Goal: Task Accomplishment & Management: Complete application form

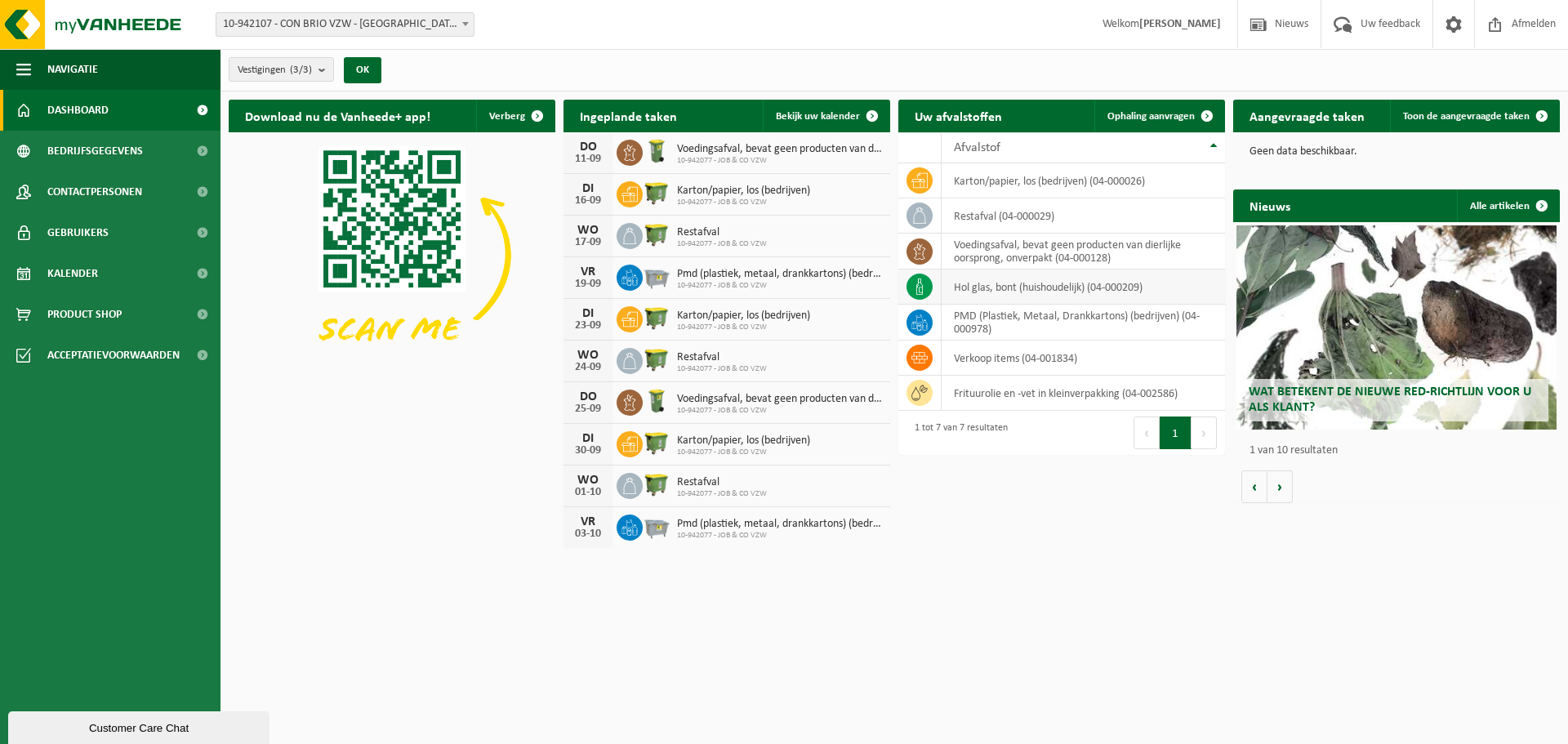
click at [1002, 285] on td "hol glas, bont (huishoudelijk) (04-000209)" at bounding box center [1082, 286] width 283 height 35
click at [961, 289] on td "hol glas, bont (huishoudelijk) (04-000209)" at bounding box center [1082, 286] width 283 height 35
click at [83, 315] on span "Product Shop" at bounding box center [85, 314] width 75 height 41
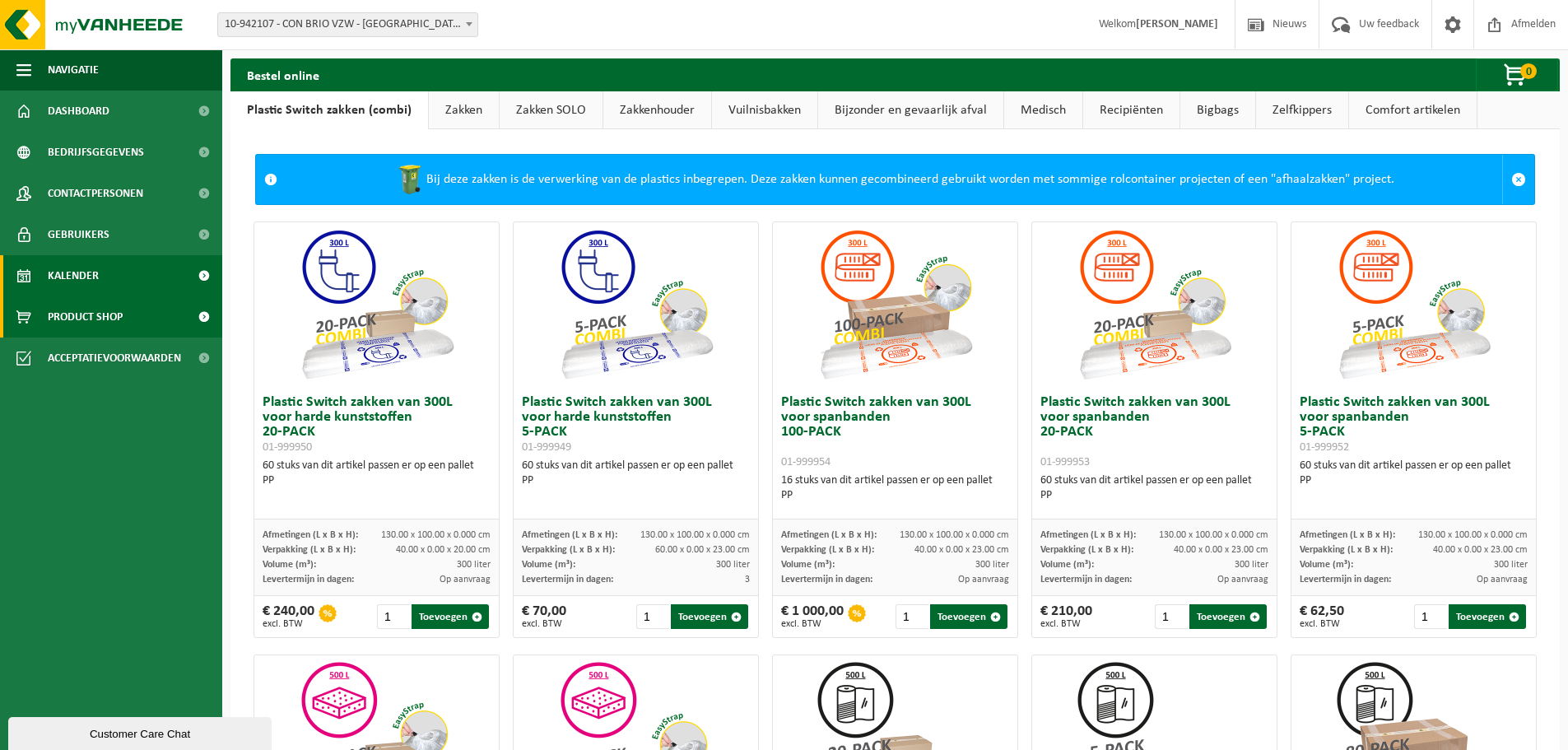
click at [84, 287] on span "Kalender" at bounding box center [74, 275] width 51 height 41
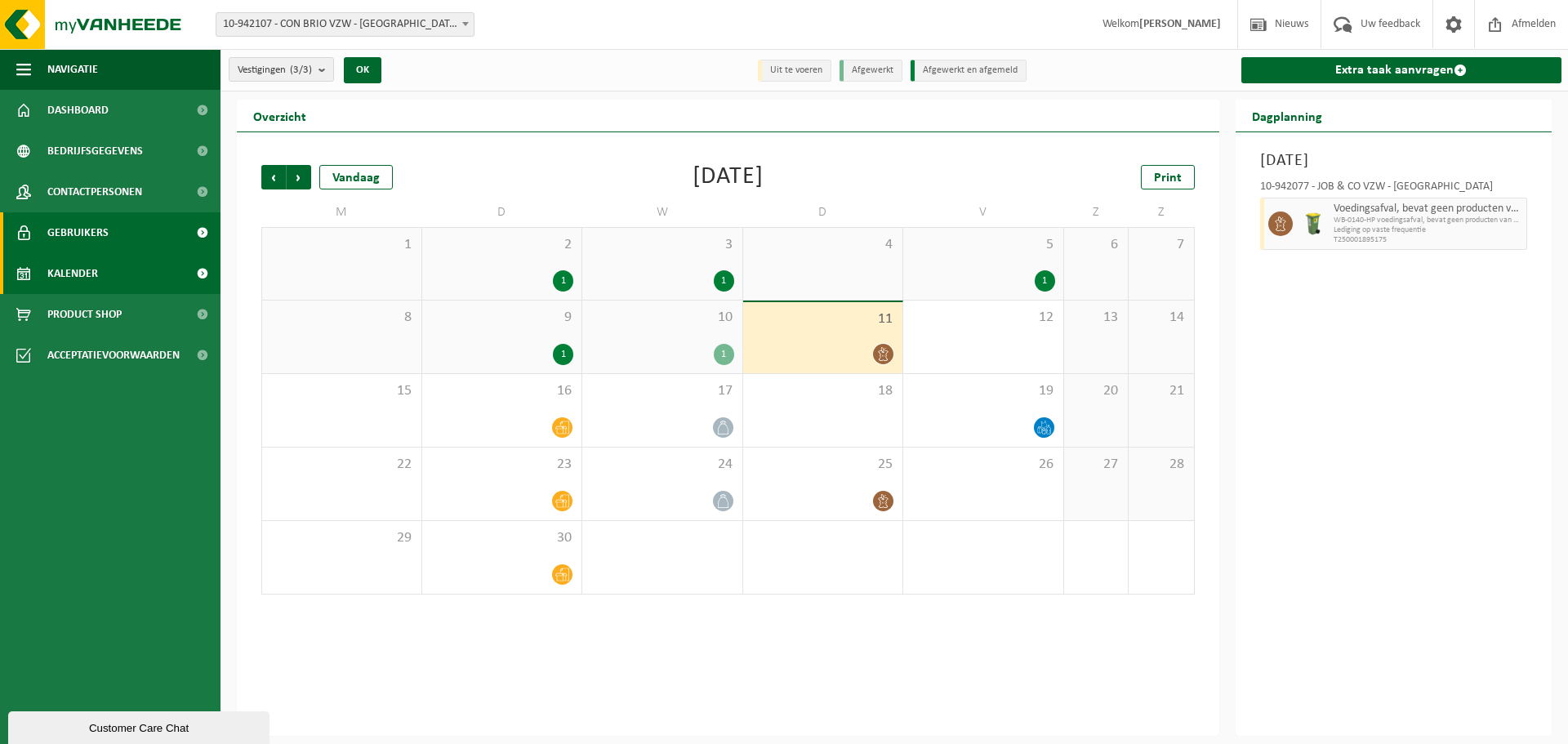
click at [70, 226] on span "Gebruikers" at bounding box center [78, 233] width 62 height 41
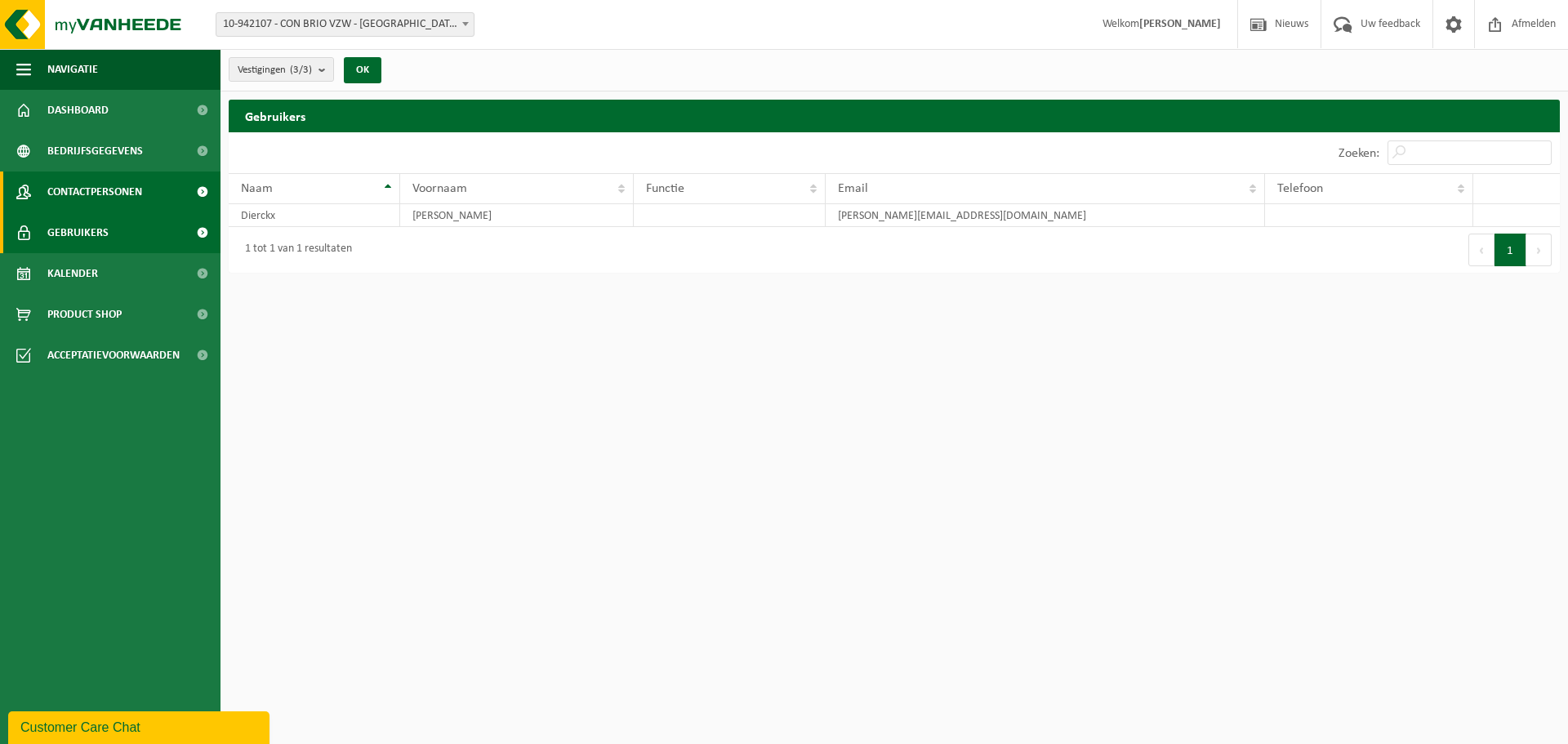
click at [96, 180] on span "Contactpersonen" at bounding box center [94, 192] width 94 height 41
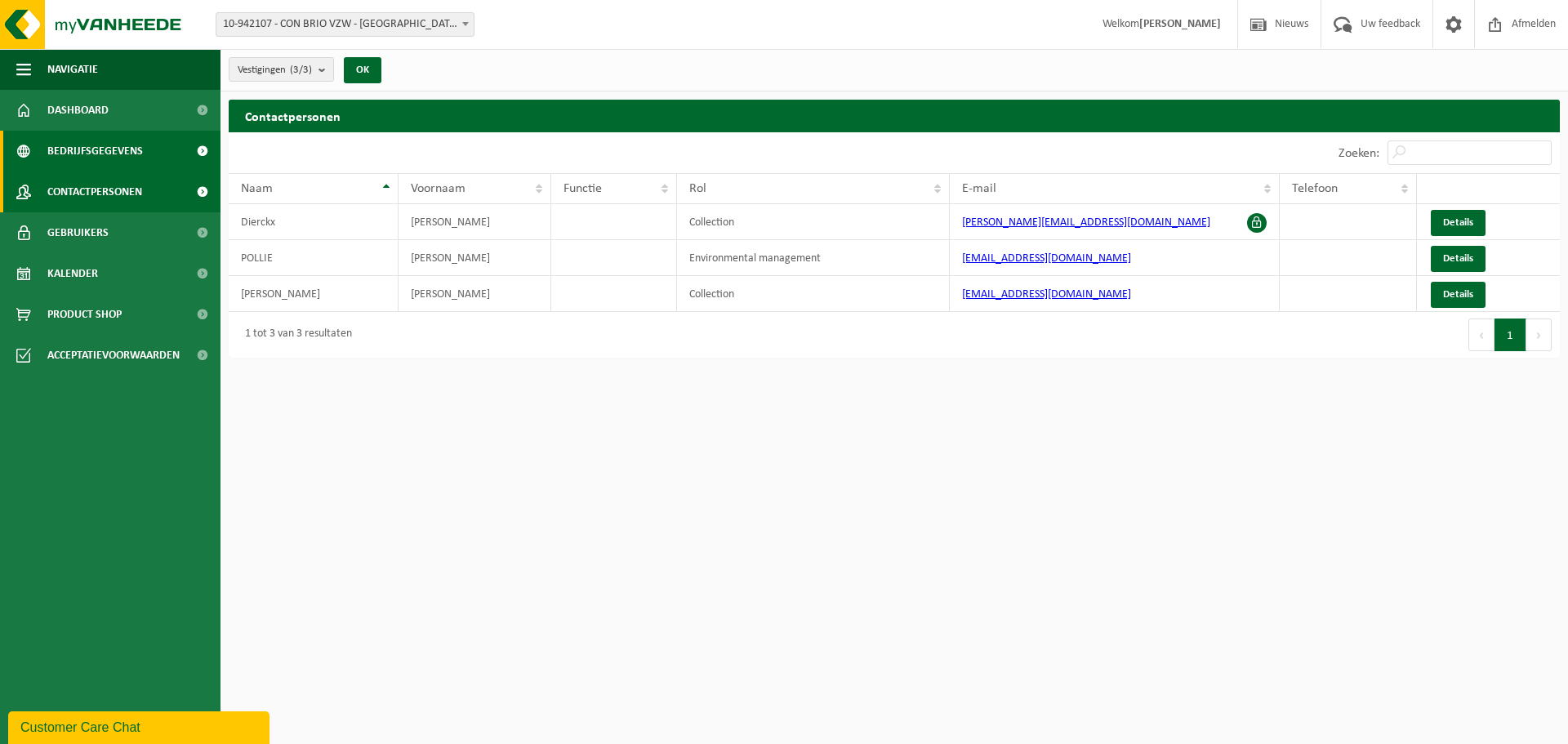
click at [105, 143] on span "Bedrijfsgegevens" at bounding box center [95, 151] width 95 height 41
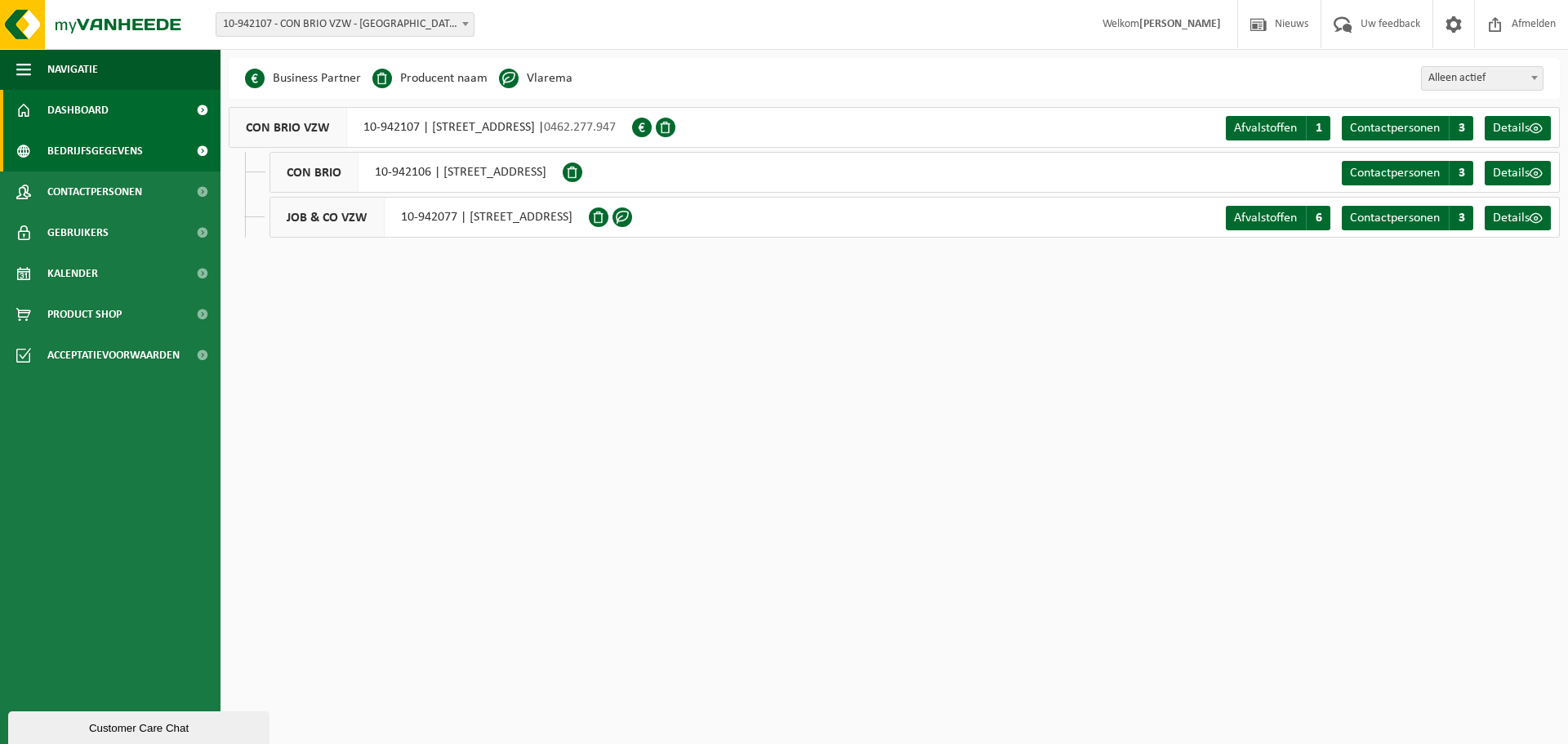
click at [103, 114] on span "Dashboard" at bounding box center [78, 110] width 62 height 41
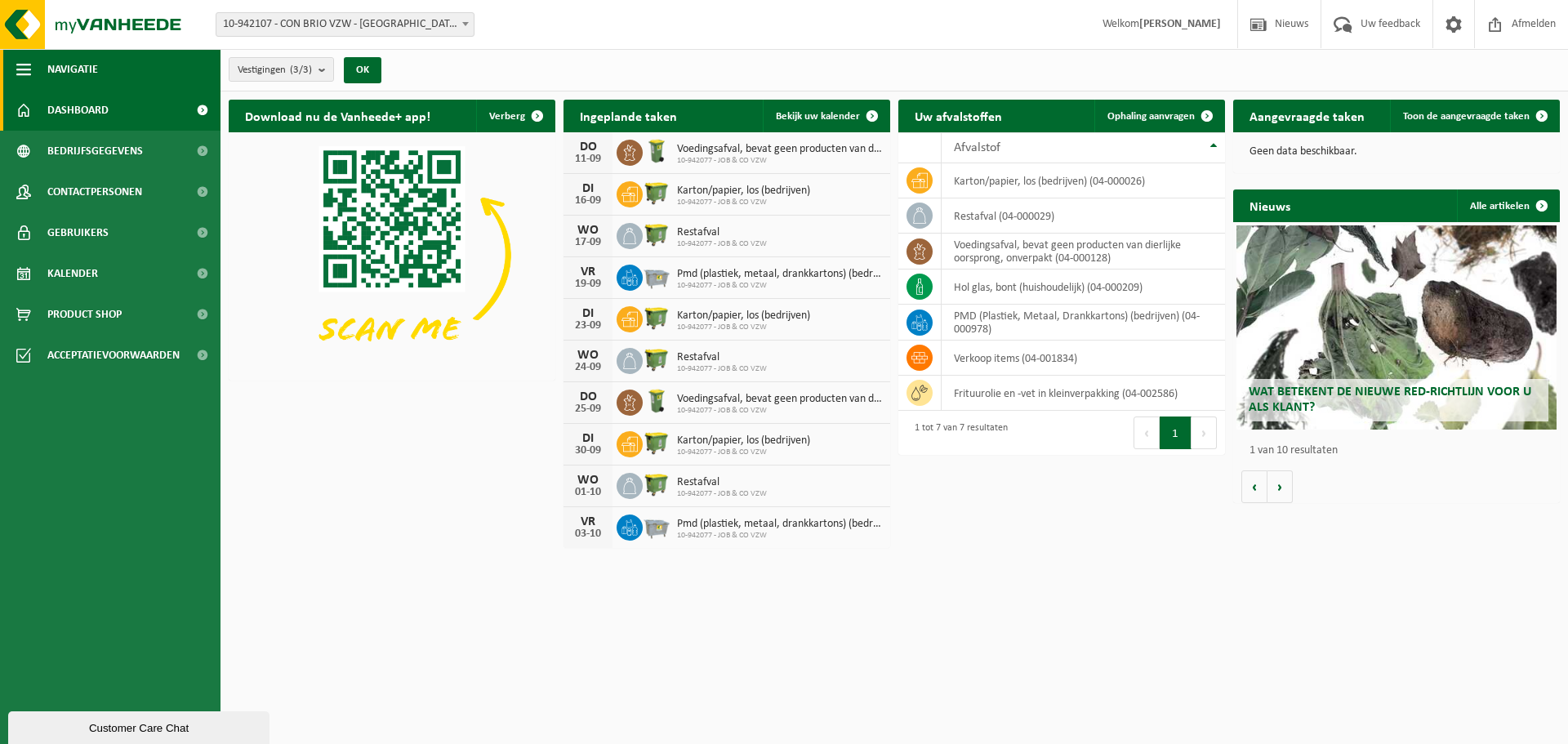
click at [135, 71] on button "Navigatie" at bounding box center [110, 70] width 221 height 41
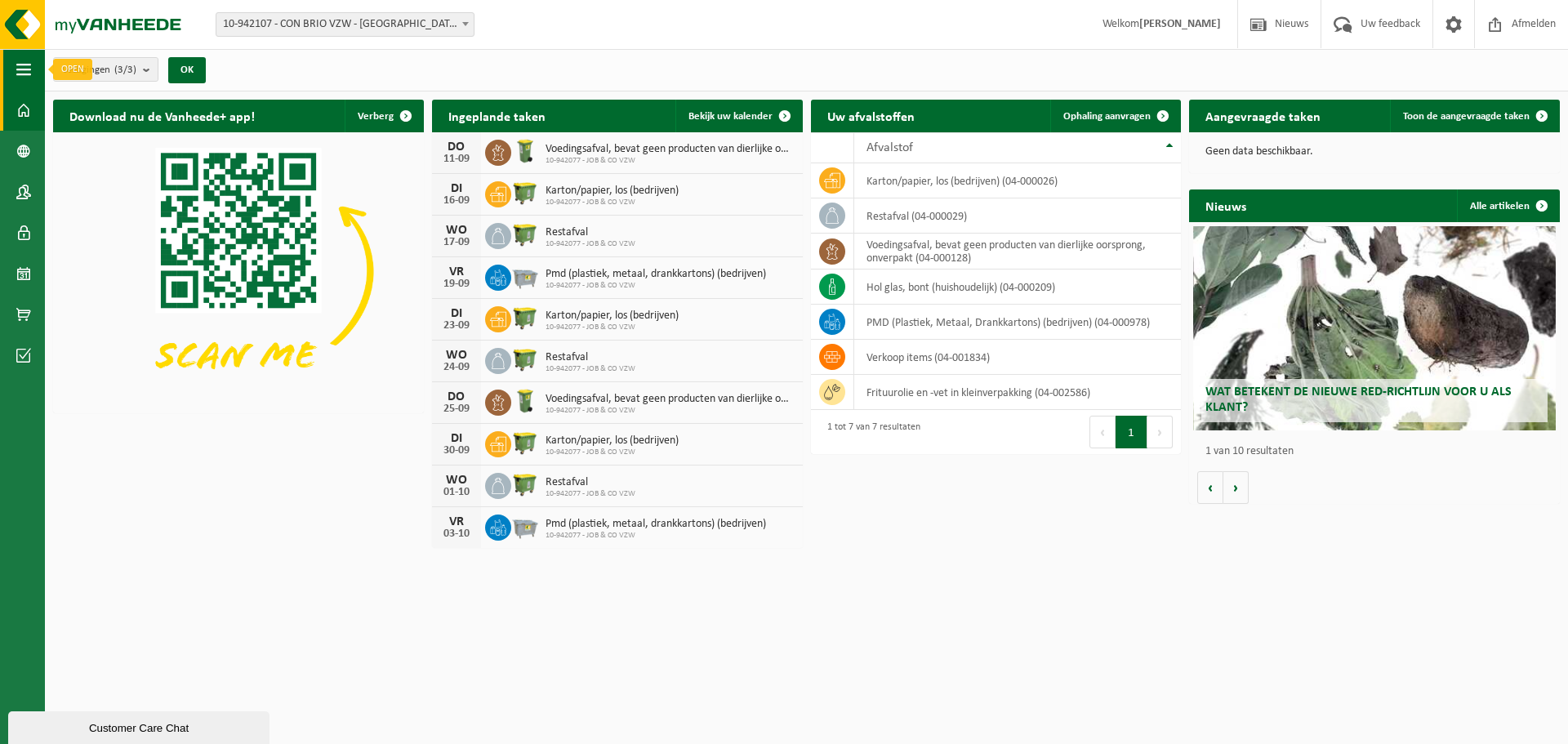
click at [25, 62] on span "button" at bounding box center [24, 70] width 15 height 41
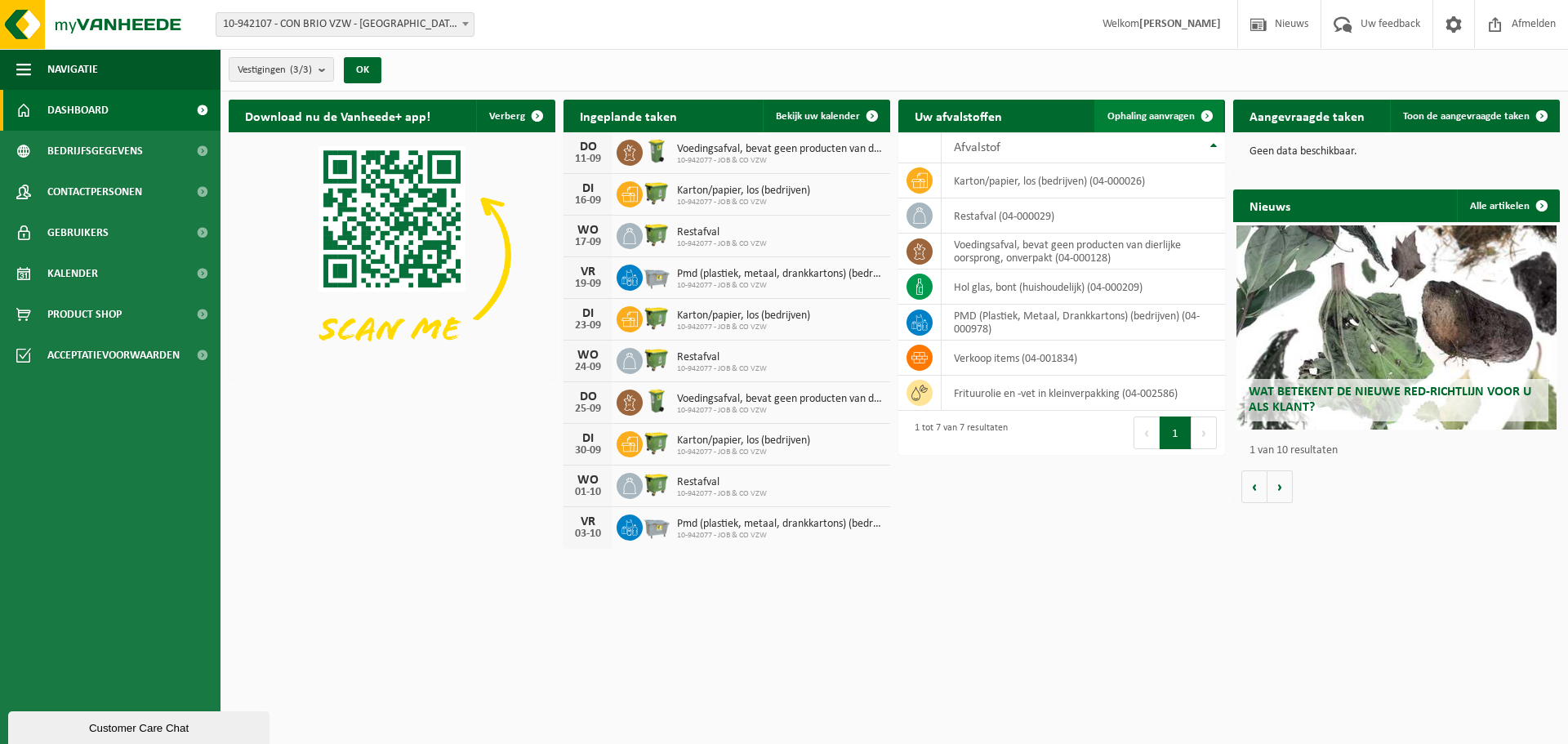
click at [1198, 118] on span at bounding box center [1207, 116] width 33 height 33
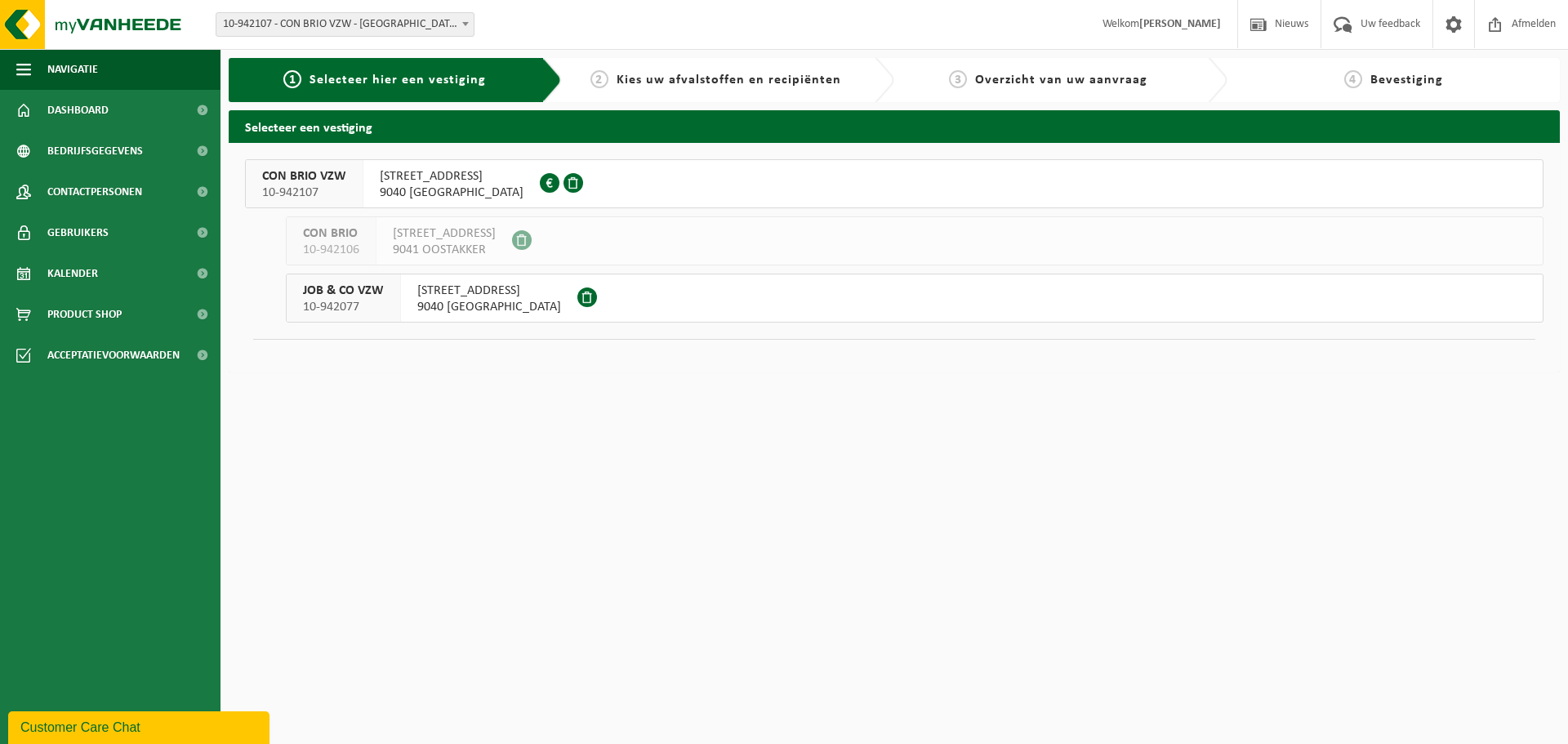
click at [475, 181] on span "ANTWERPSESTEENWEG 573" at bounding box center [451, 176] width 144 height 16
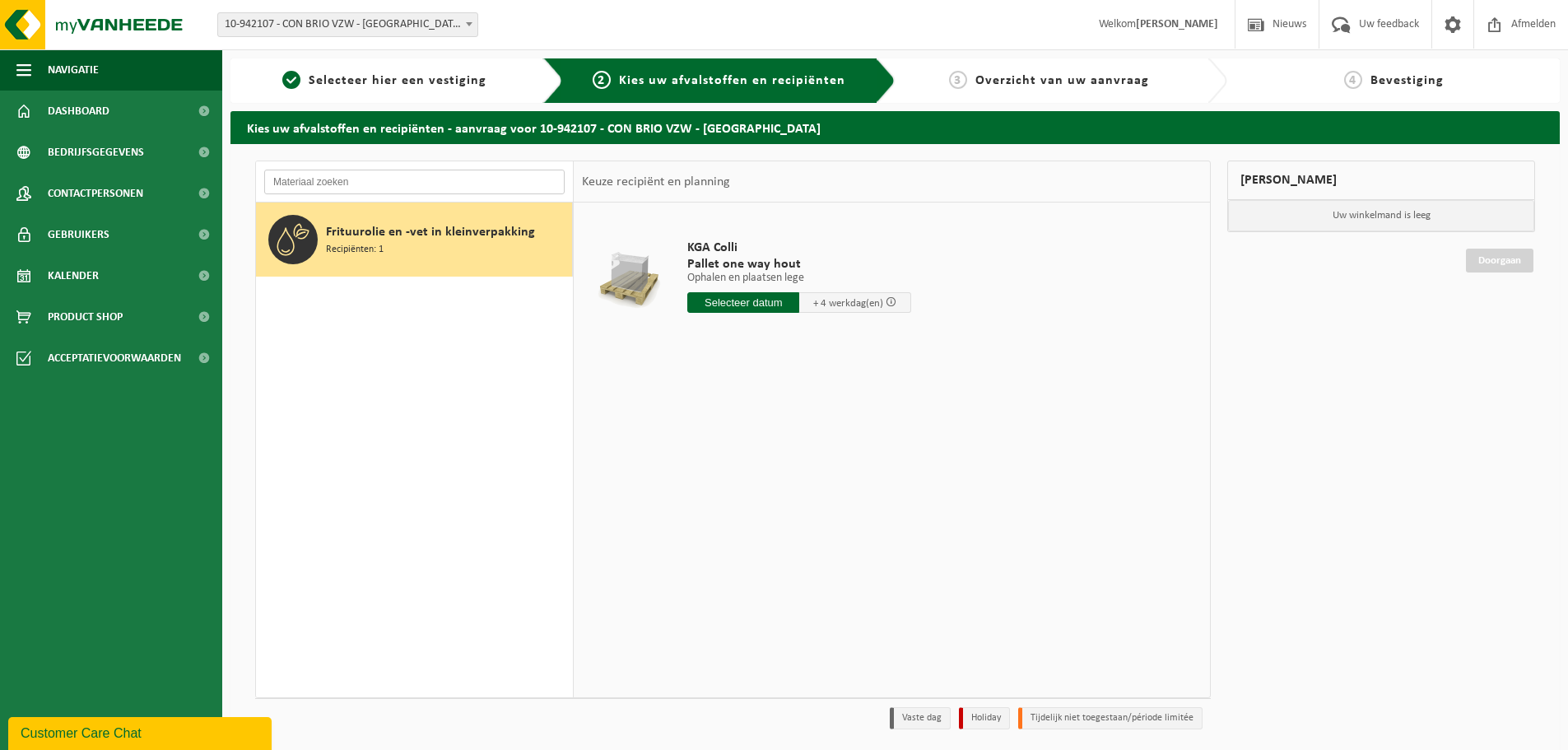
click at [408, 183] on input "text" at bounding box center [414, 182] width 300 height 25
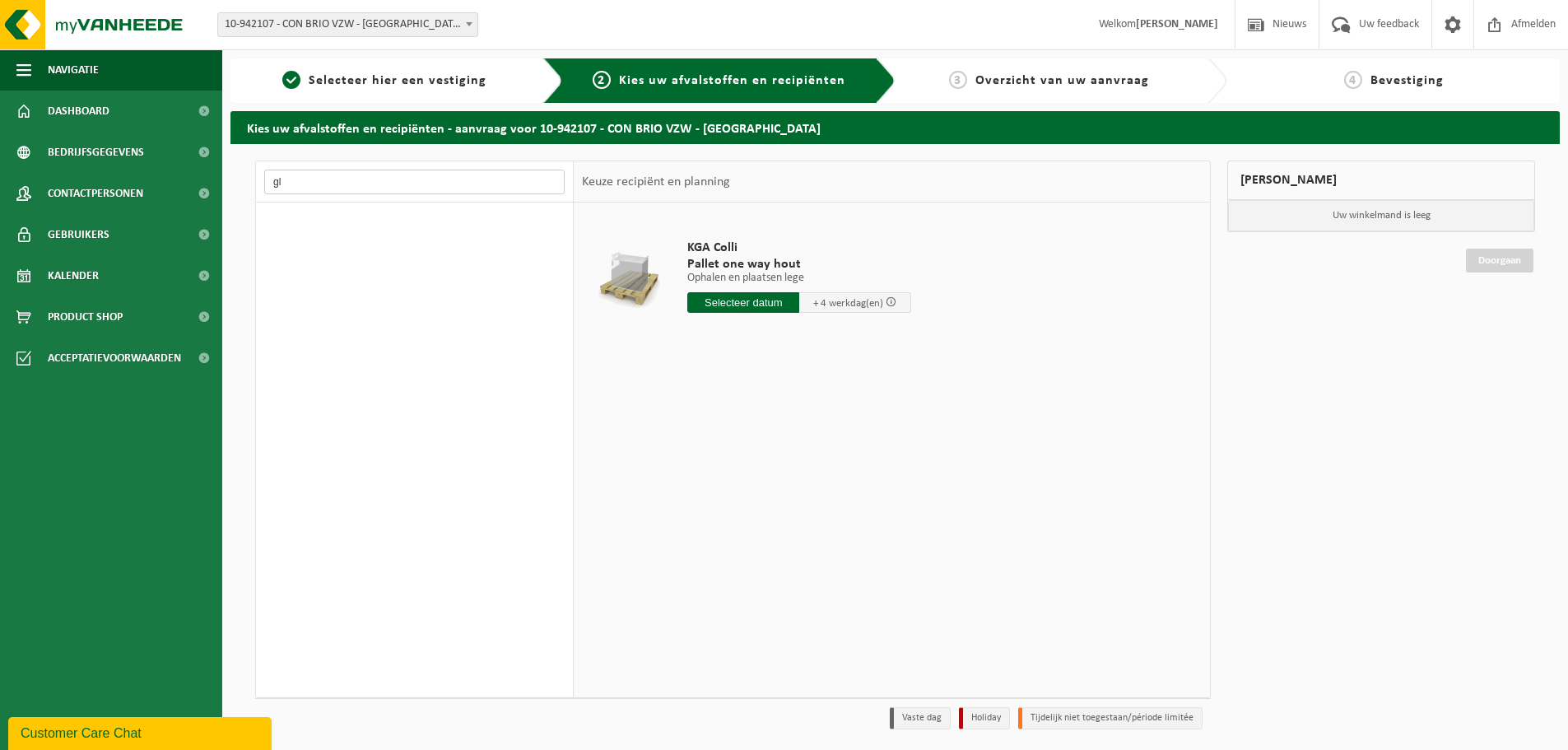
type input "g"
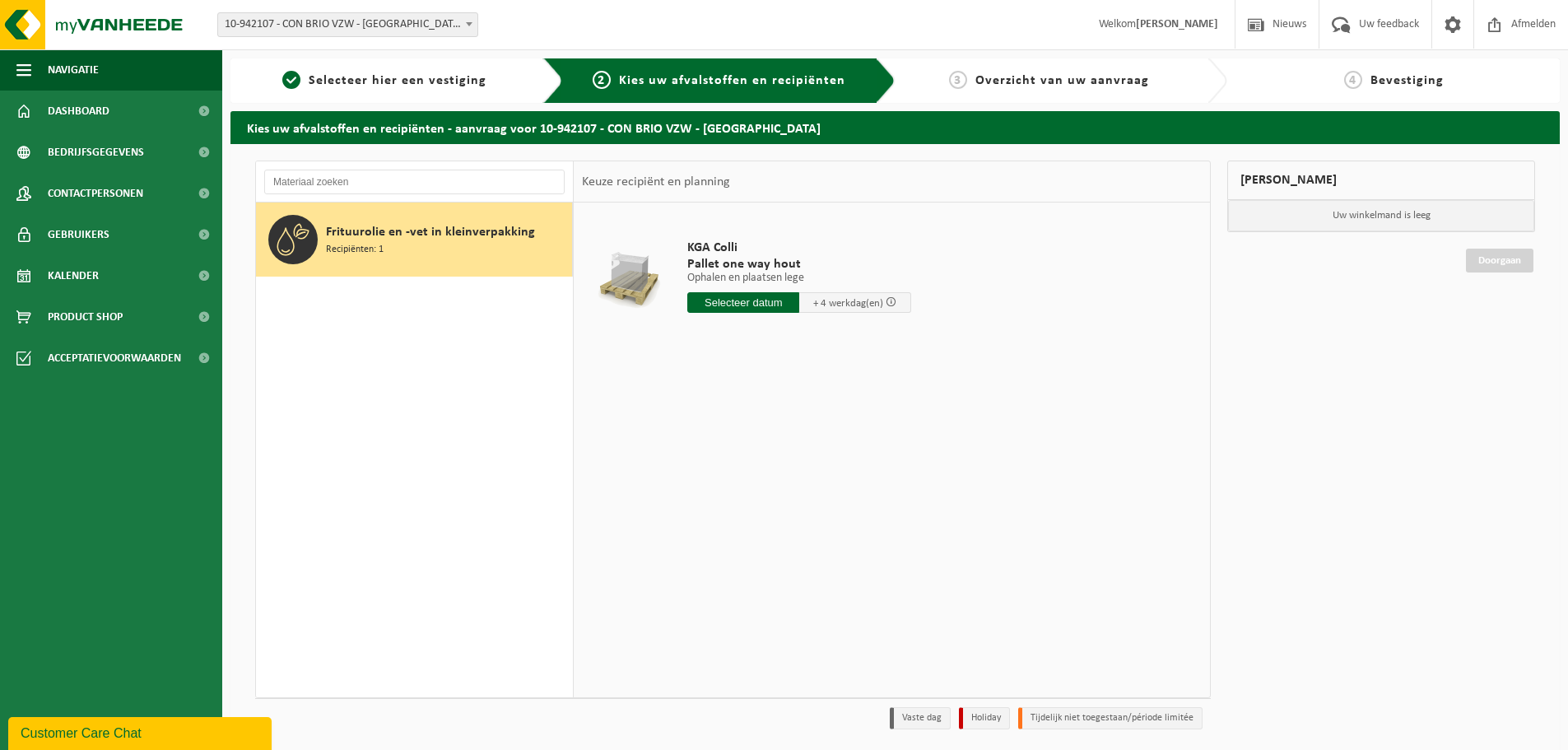
click at [684, 81] on span "Kies uw afvalstoffen en recipiënten" at bounding box center [732, 81] width 227 height 13
click at [447, 93] on div "1 Selecteer hier een vestiging" at bounding box center [397, 81] width 332 height 45
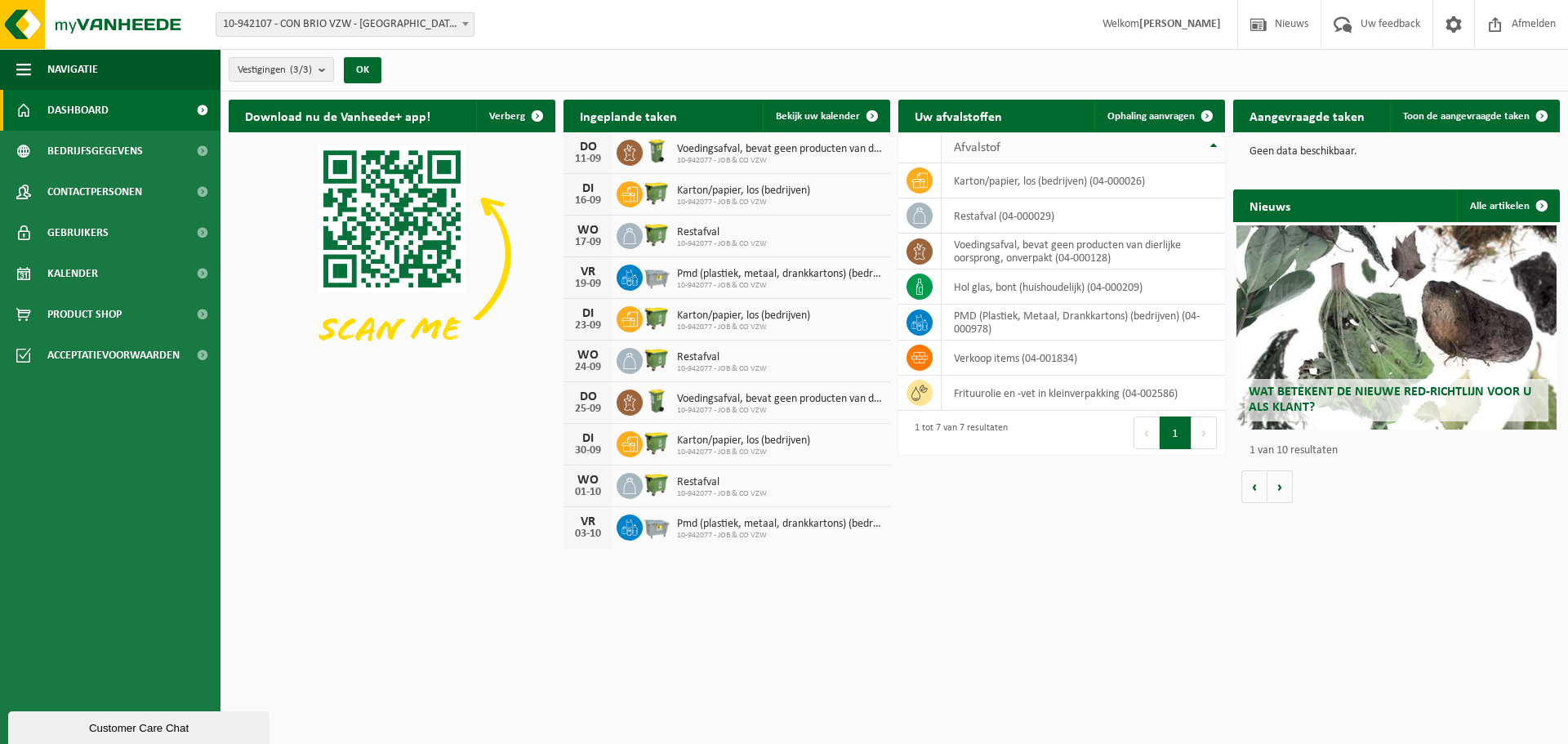
click at [1217, 144] on th "Afvalstof" at bounding box center [1082, 148] width 283 height 31
click at [1140, 434] on button "Vorige" at bounding box center [1146, 433] width 26 height 33
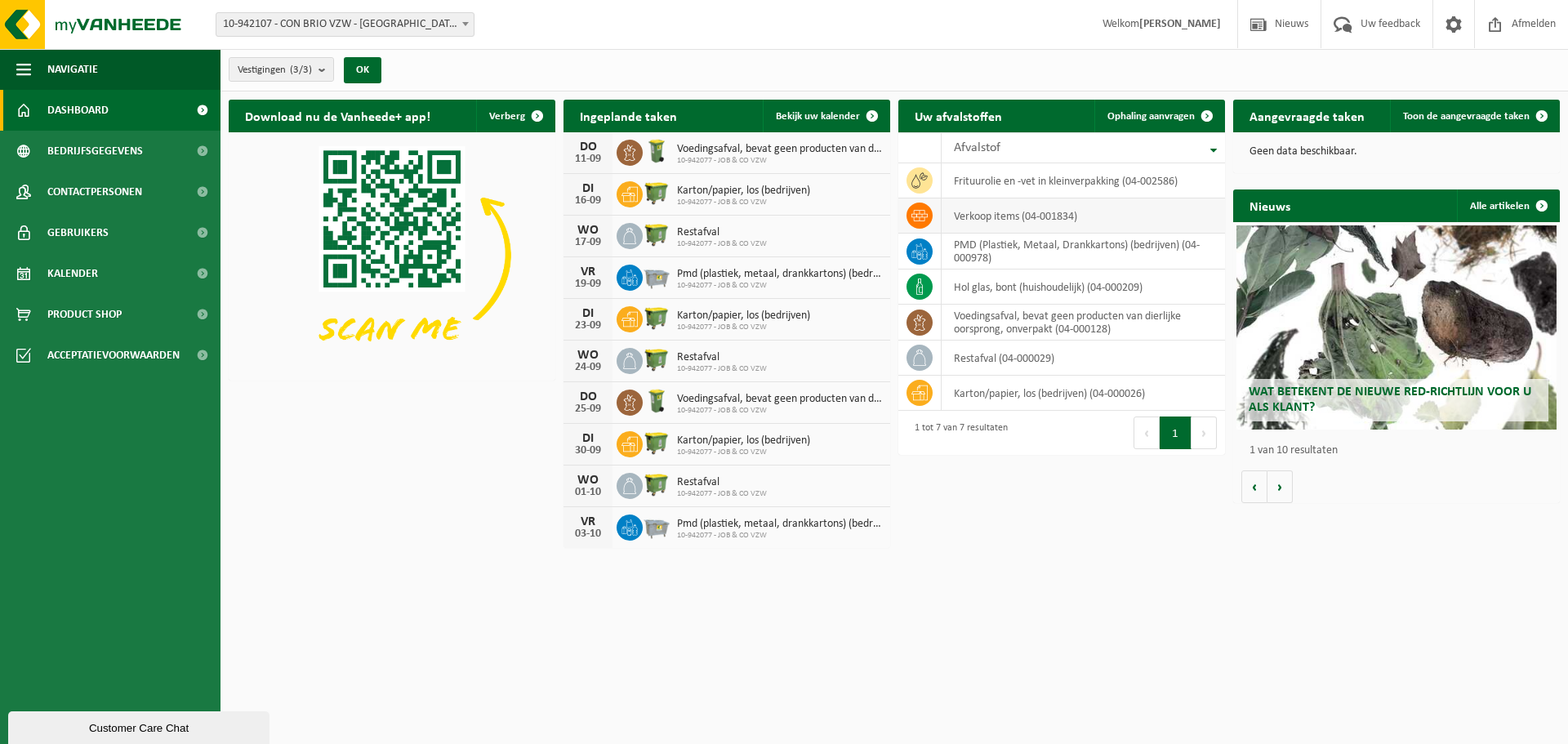
click at [1023, 217] on td "verkoop items (04-001834)" at bounding box center [1082, 216] width 283 height 35
click at [978, 286] on td "hol glas, bont (huishoudelijk) (04-000209)" at bounding box center [1082, 286] width 283 height 35
click at [1176, 113] on span "Ophaling aanvragen" at bounding box center [1150, 116] width 87 height 11
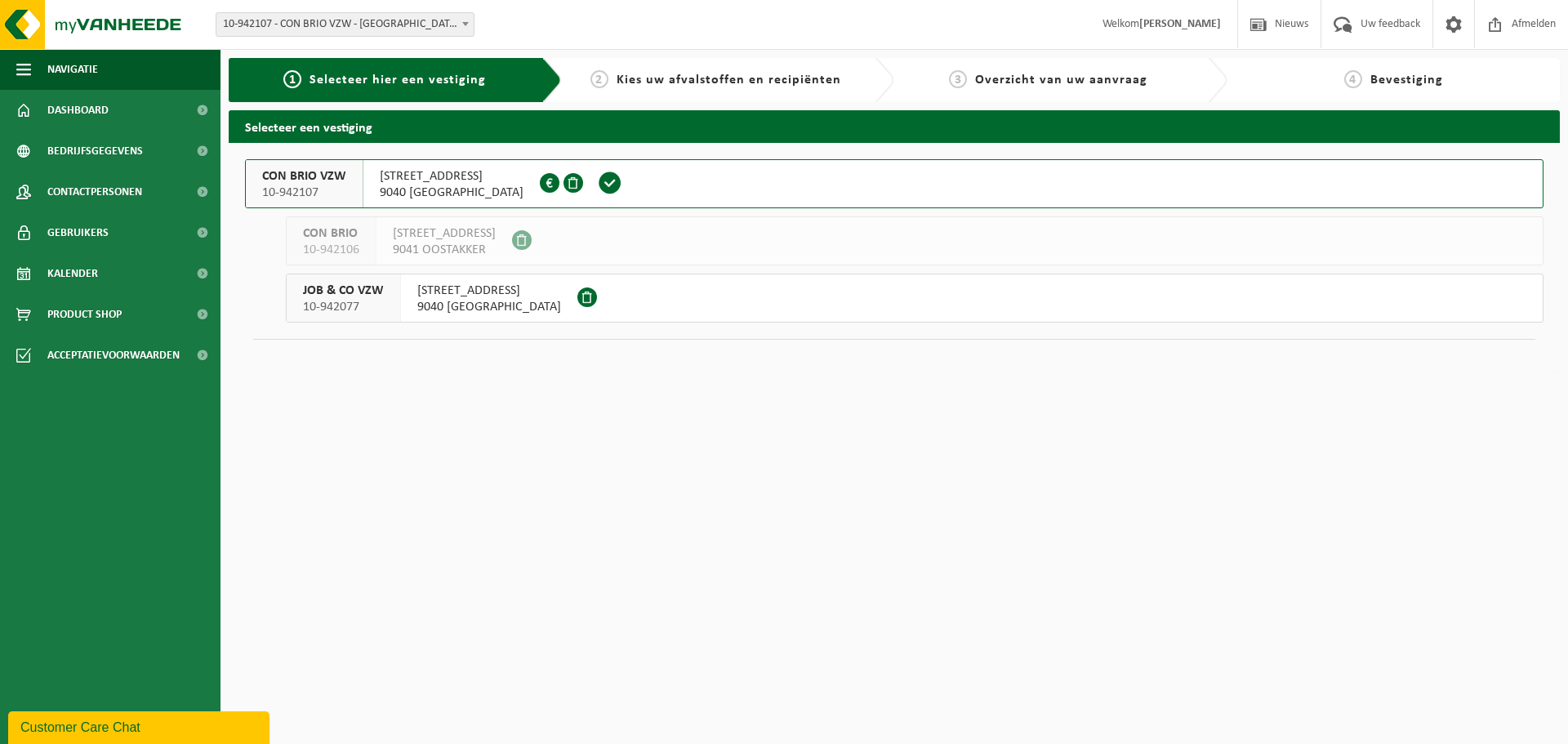
click at [467, 185] on span "9040 SINT-AMANDSBERG" at bounding box center [451, 193] width 144 height 16
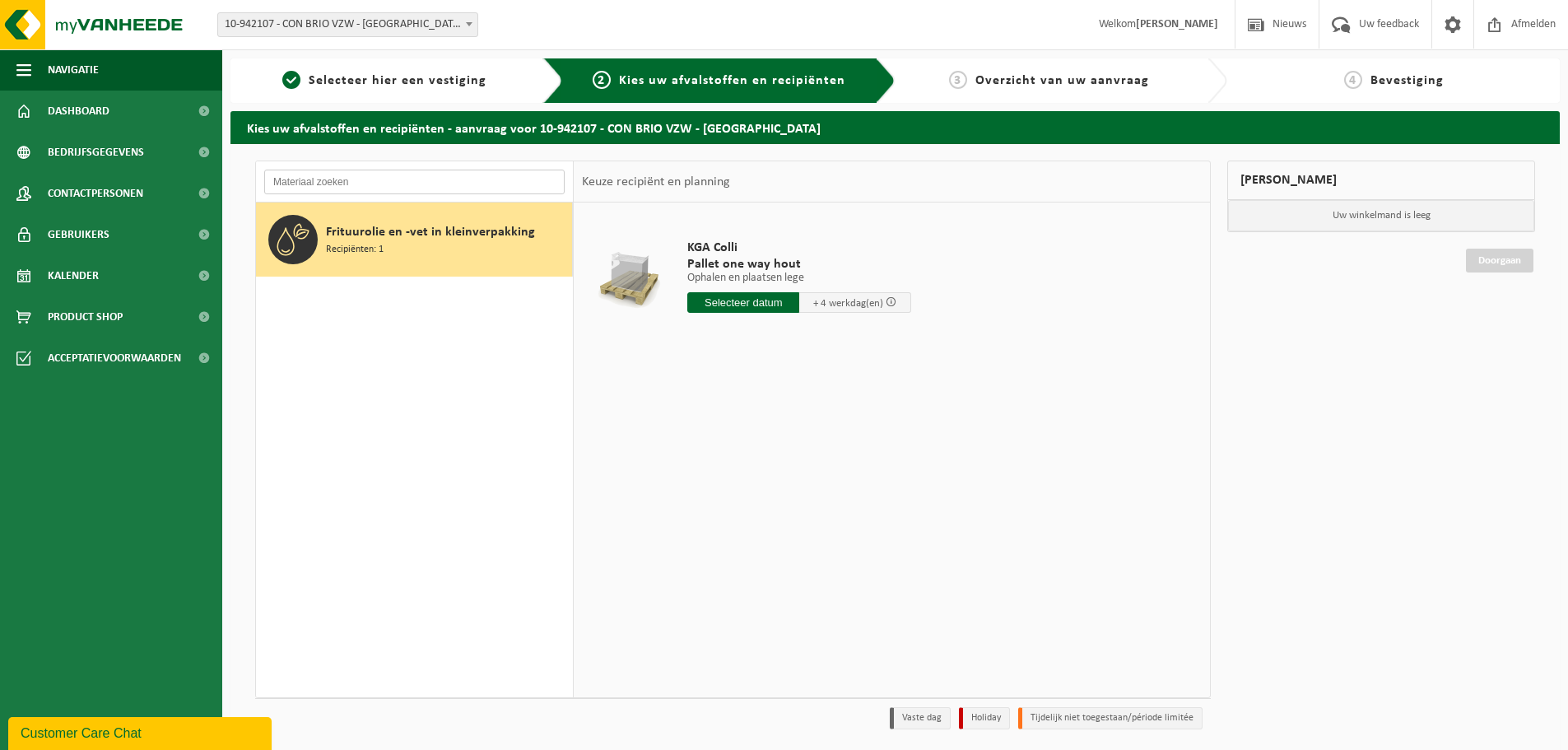
click at [471, 187] on input "text" at bounding box center [414, 182] width 300 height 25
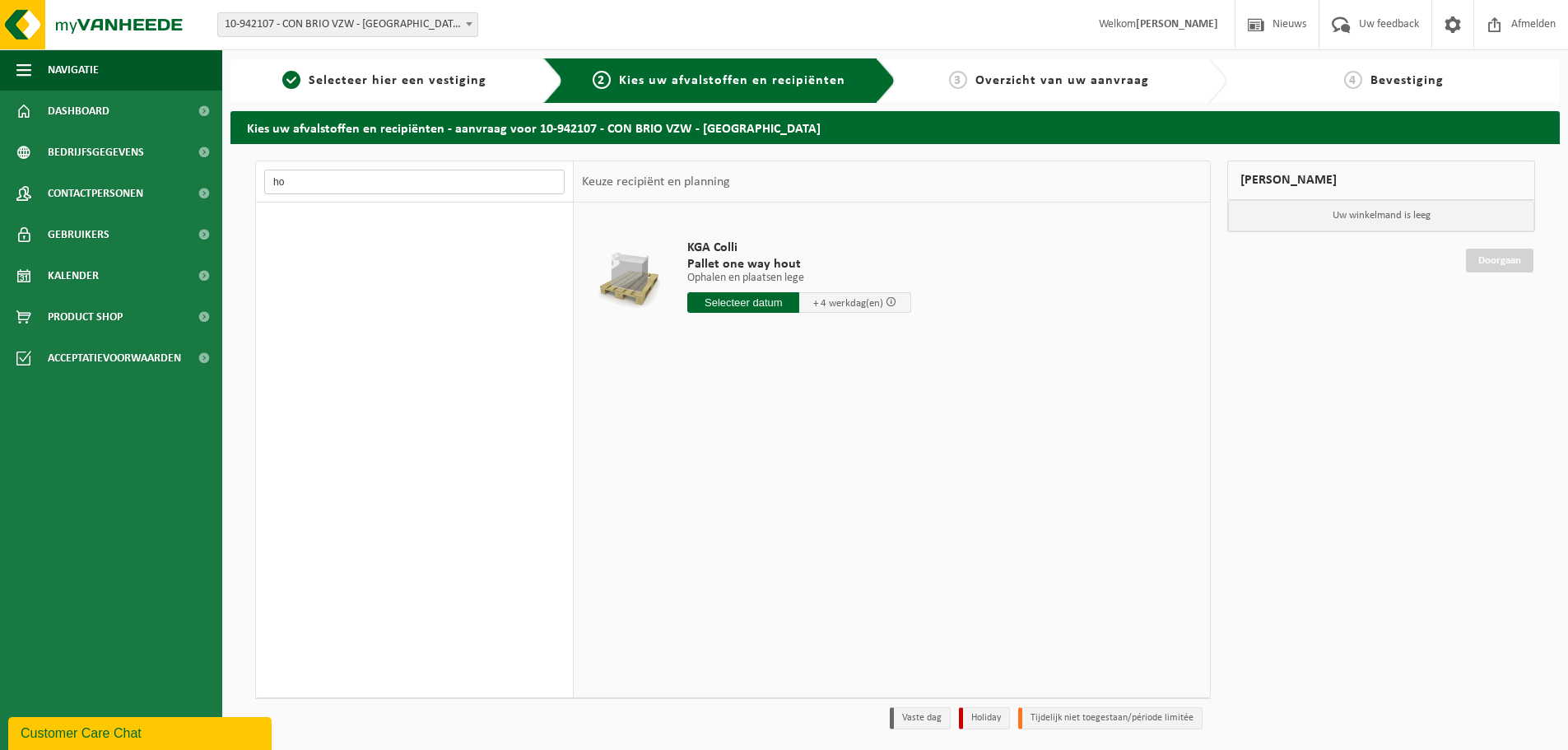
type input "h"
type input "g"
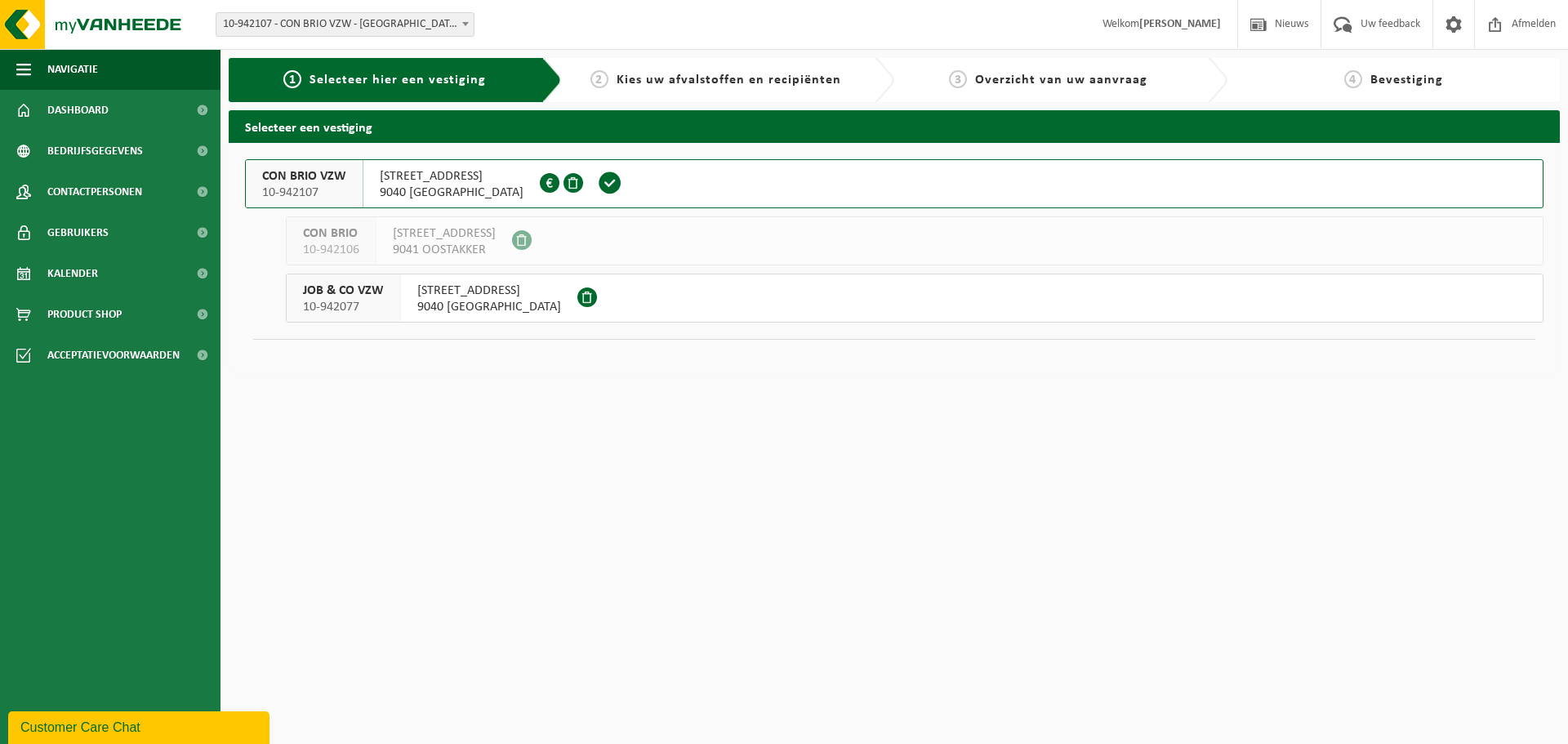
click at [482, 298] on span "[STREET_ADDRESS]" at bounding box center [489, 290] width 144 height 16
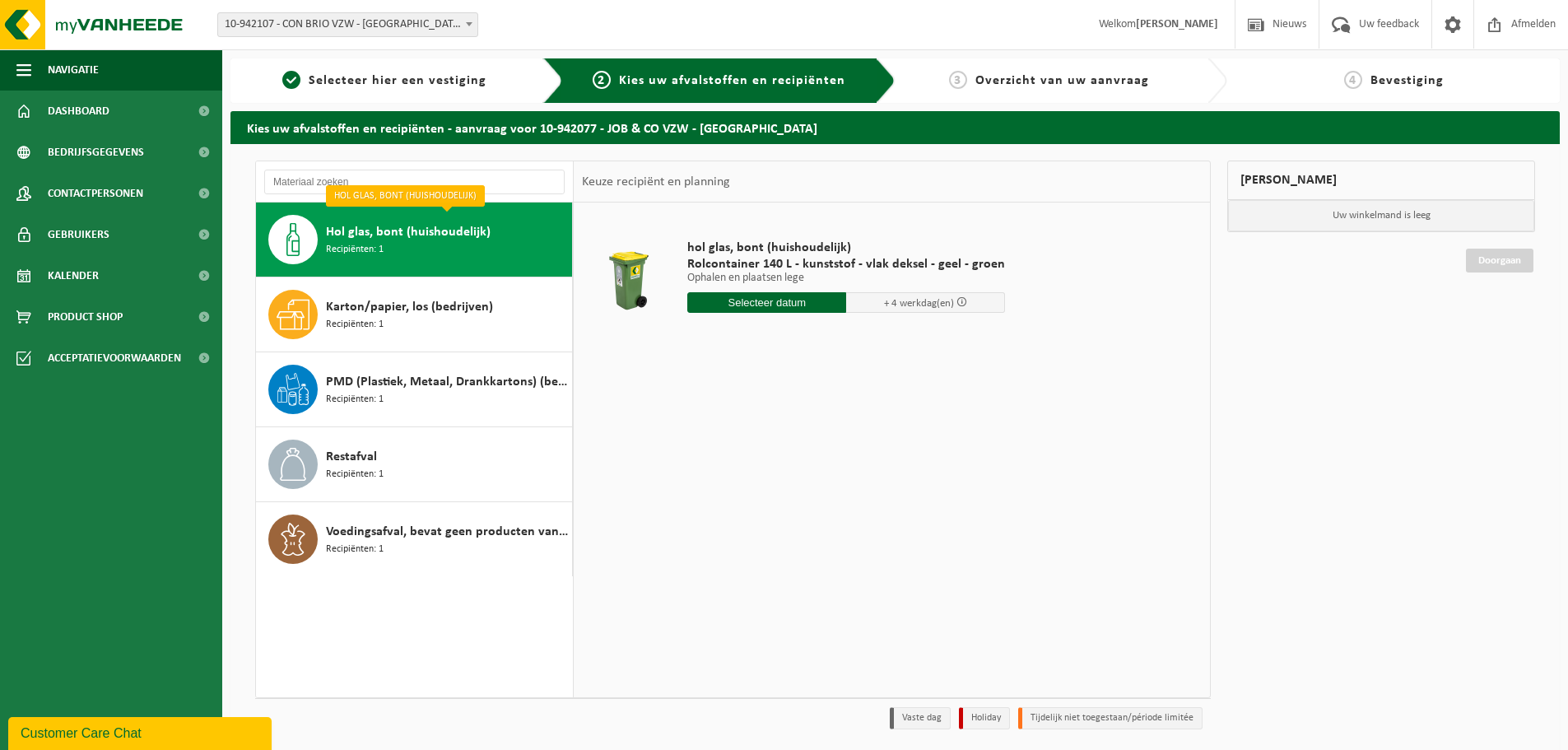
click at [475, 252] on div "Hol glas, bont (huishoudelijk) Recipiënten: 1" at bounding box center [447, 240] width 242 height 50
click at [756, 306] on input "text" at bounding box center [767, 302] width 159 height 21
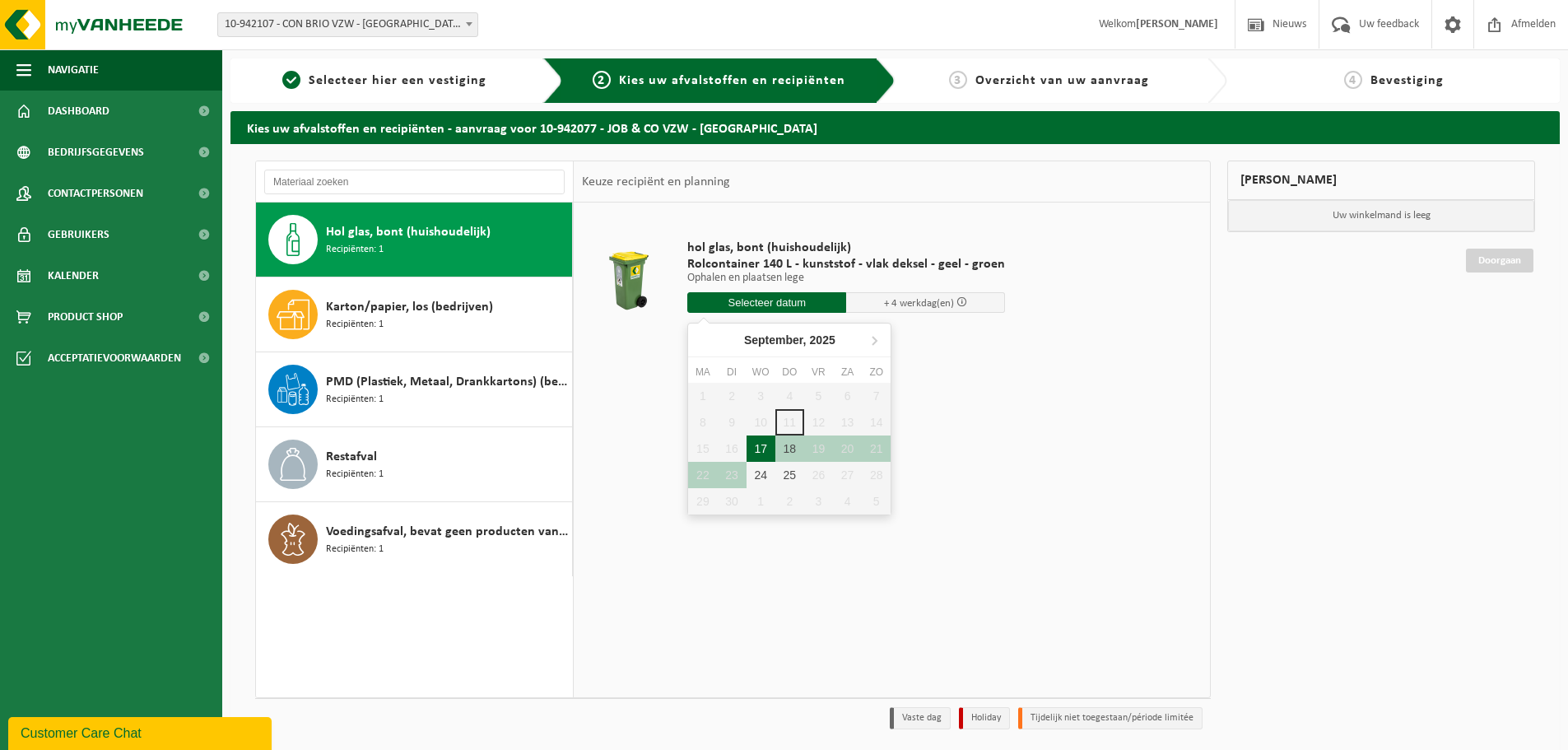
click at [765, 444] on div "17" at bounding box center [761, 448] width 29 height 26
type input "Van 2025-09-17"
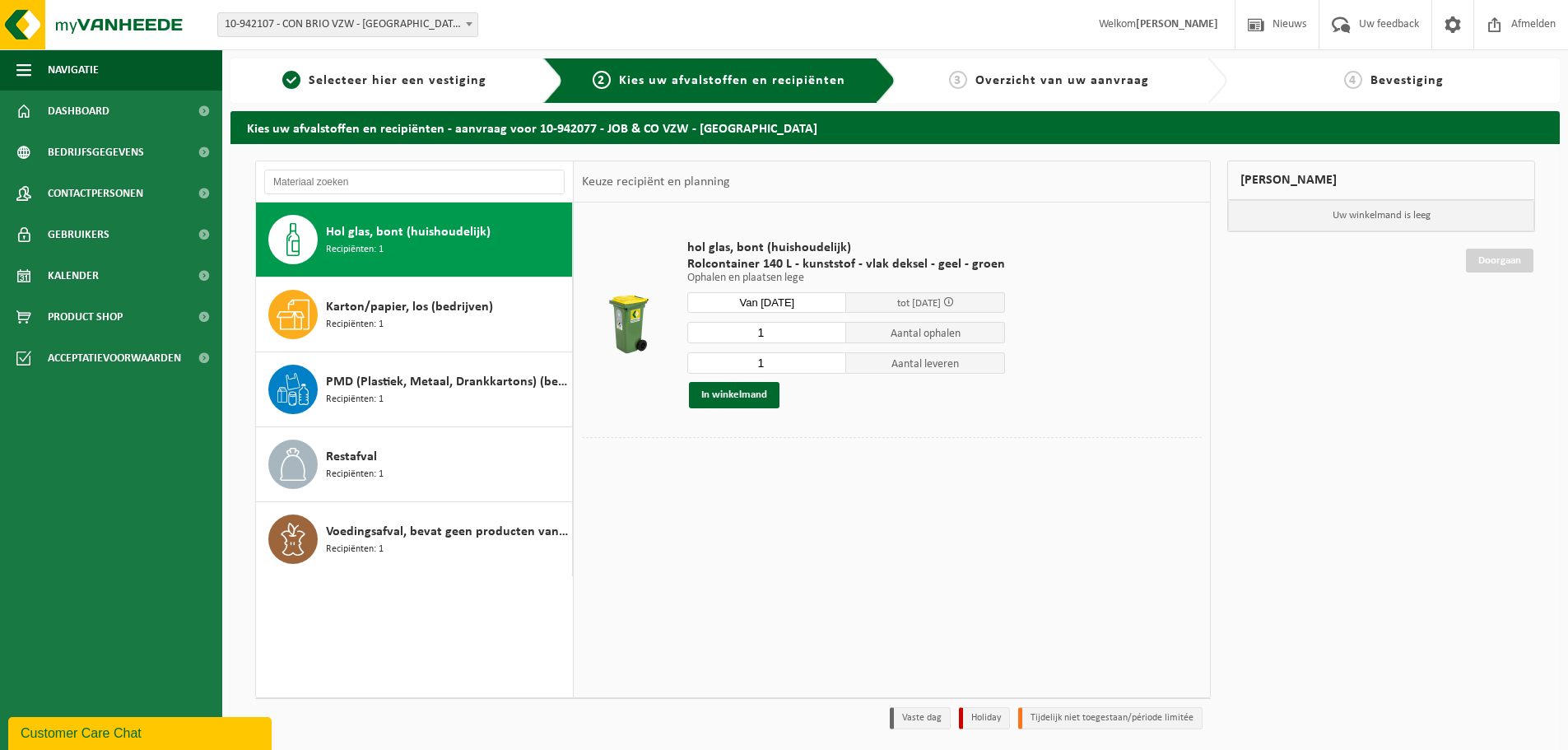
click at [954, 300] on span at bounding box center [948, 301] width 11 height 11
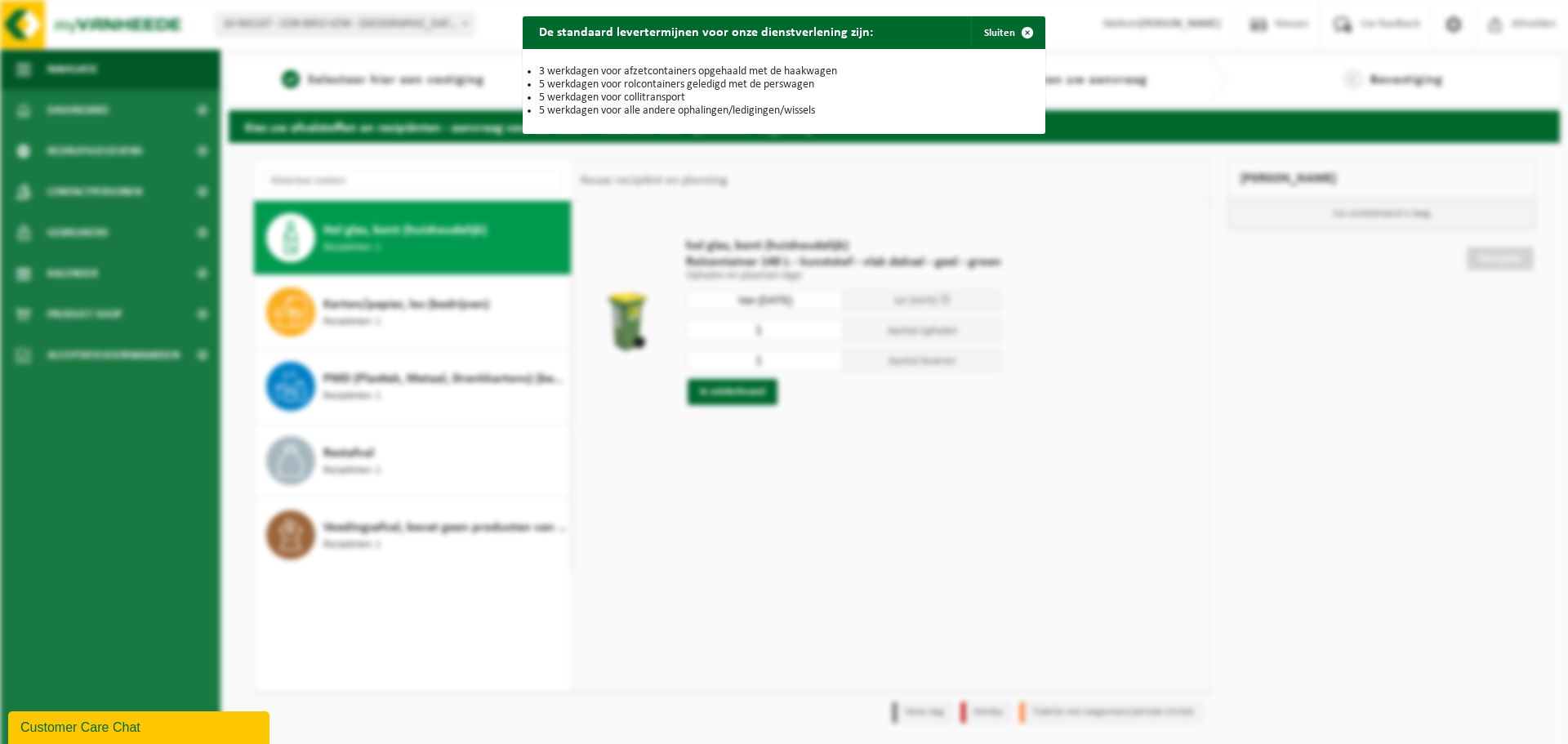
click at [1077, 377] on div "De standaard levertermijnen voor onze dienstverlening zijn: Sluiten 3 werkdagen…" at bounding box center [784, 372] width 1568 height 744
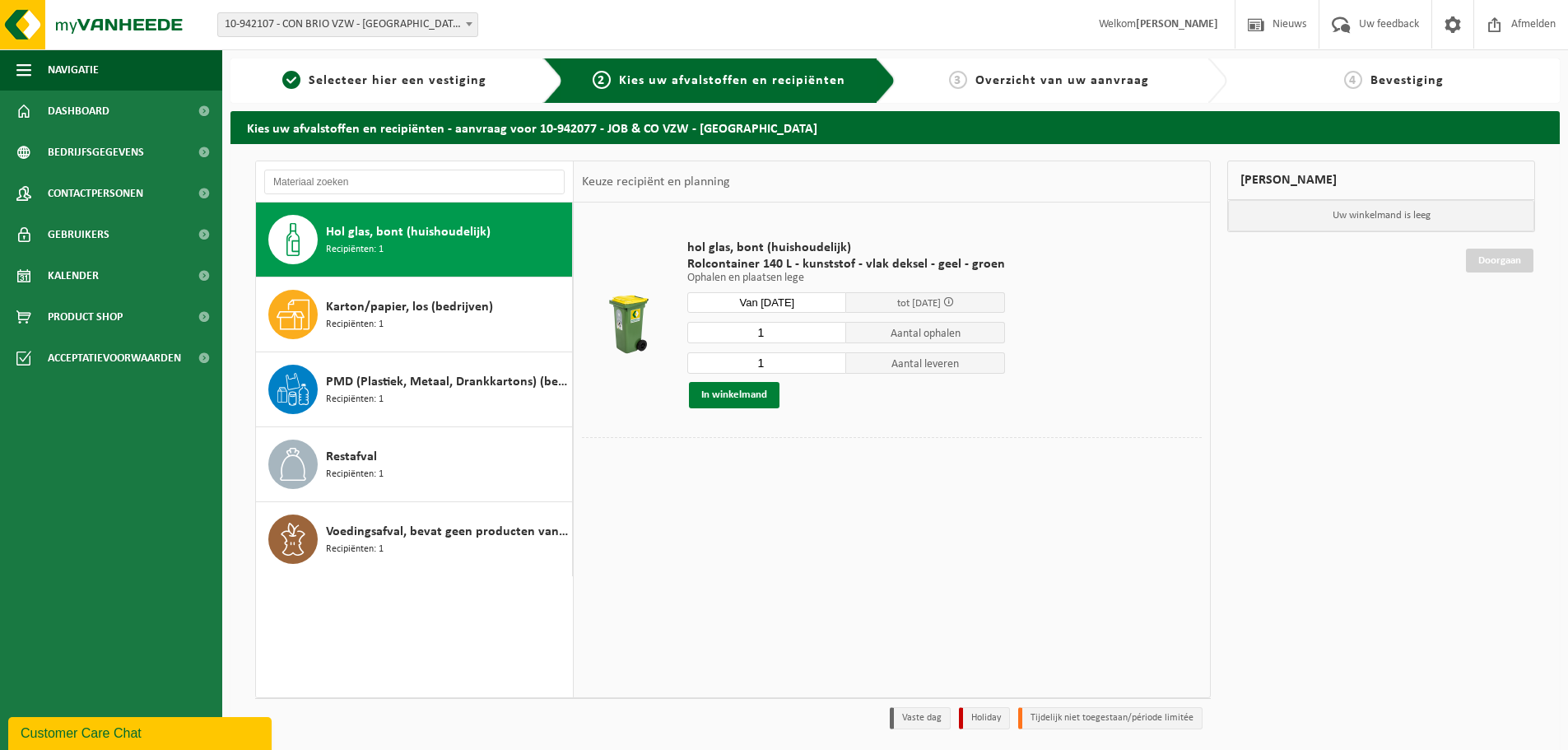
click at [755, 399] on button "In winkelmand" at bounding box center [734, 395] width 90 height 26
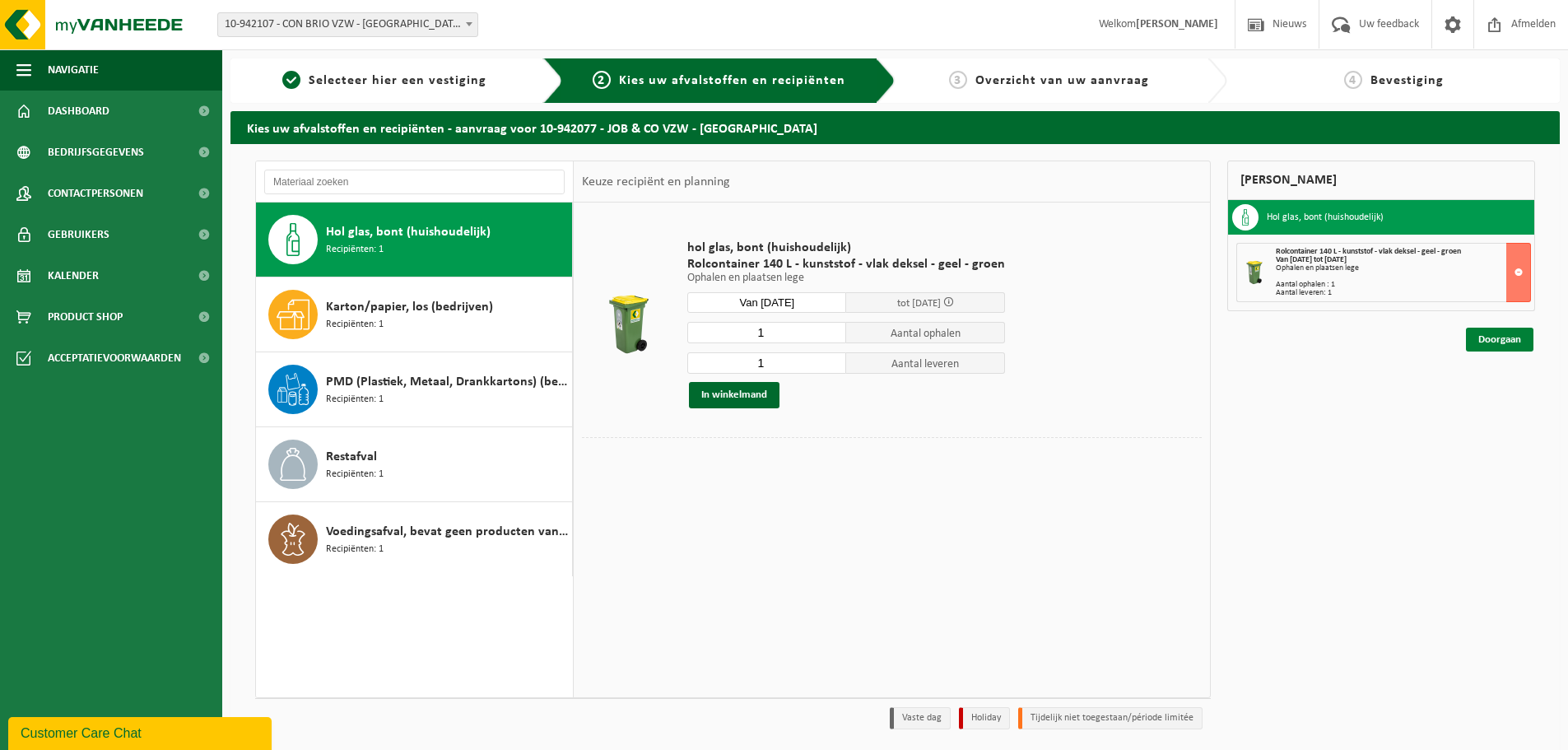
click at [1492, 338] on link "Doorgaan" at bounding box center [1499, 339] width 68 height 24
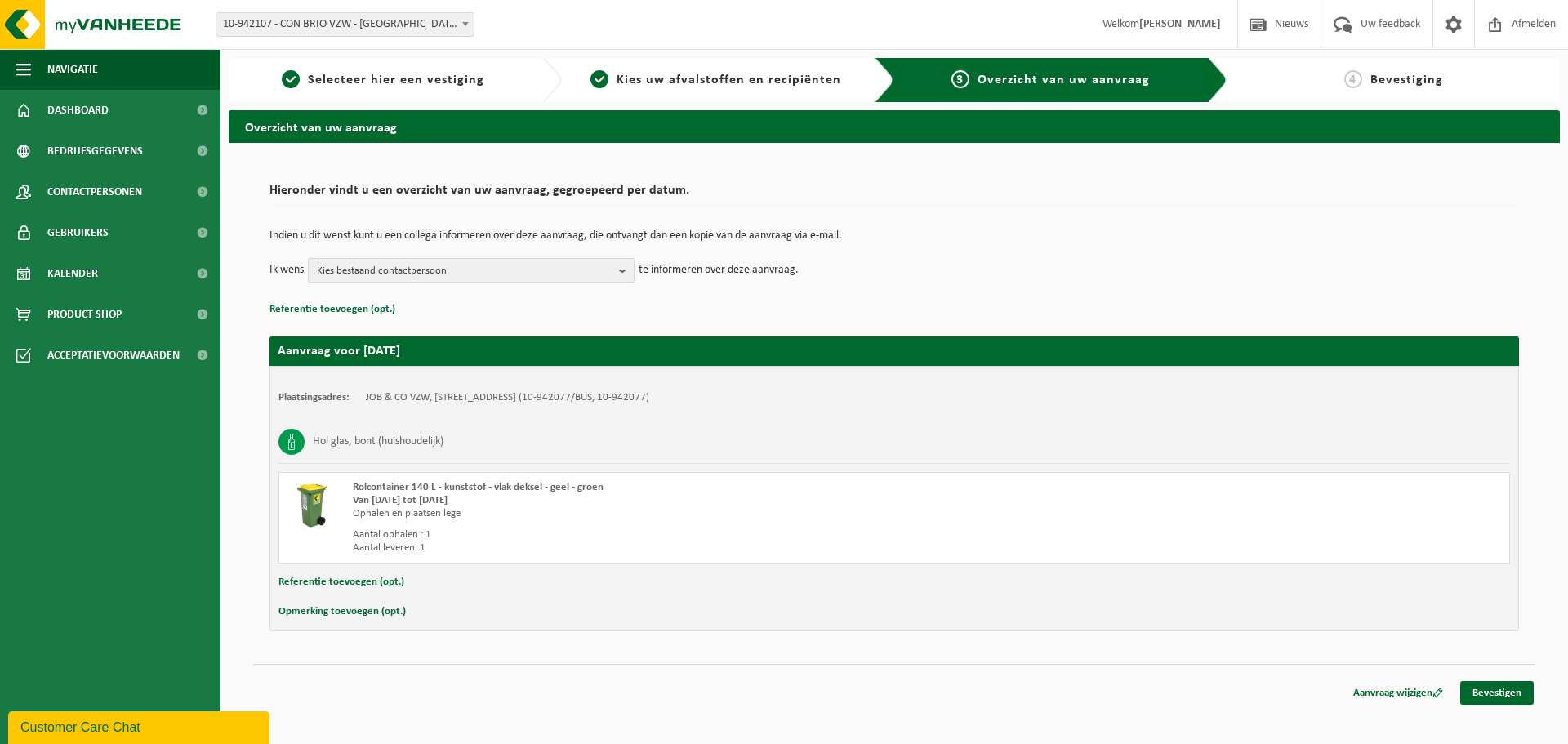
click at [469, 271] on span "Kies bestaand contactpersoon" at bounding box center [464, 271] width 295 height 25
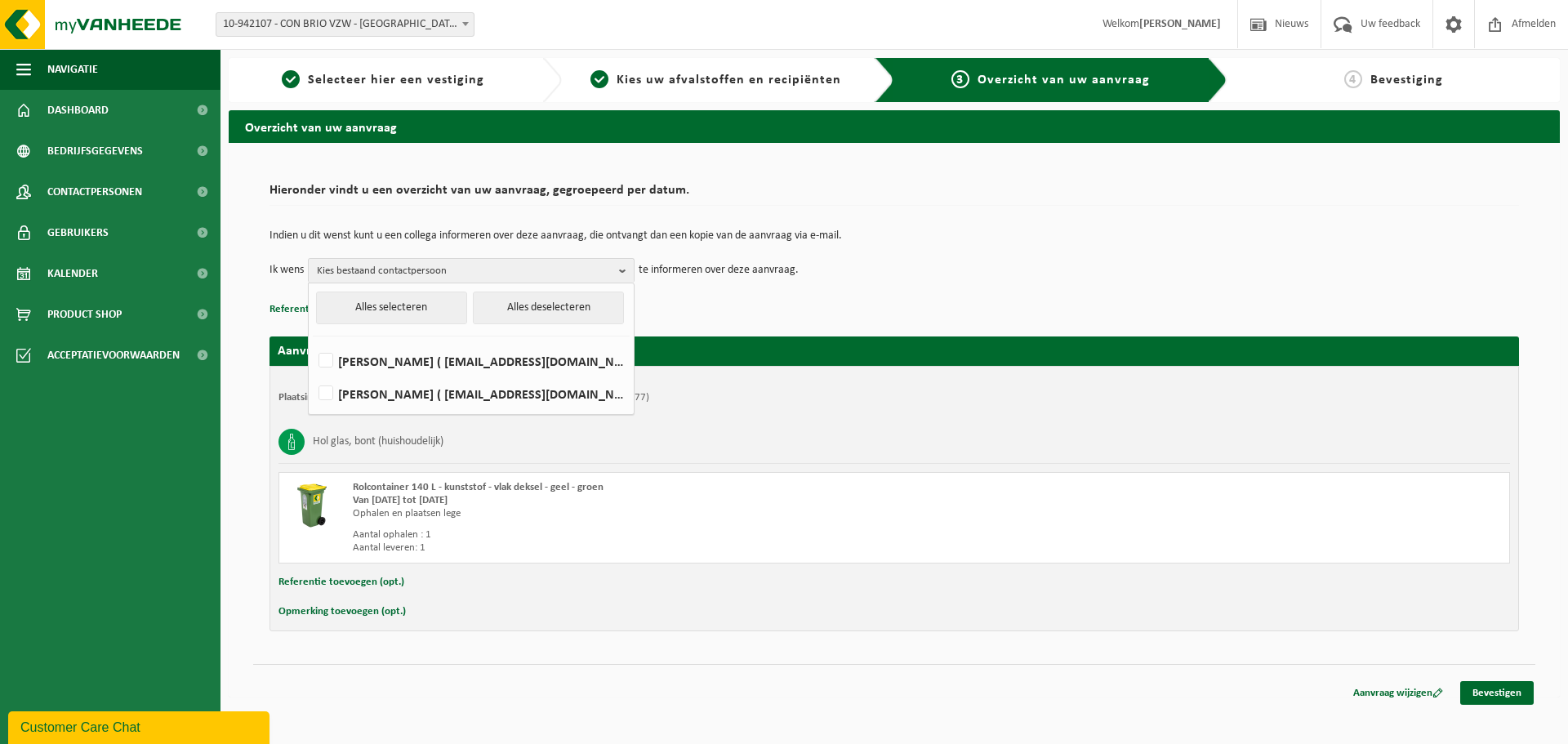
click at [729, 287] on div "Indien u dit wenst kunt u een collega informeren over deze aanvraag, die ontvan…" at bounding box center [894, 256] width 1250 height 84
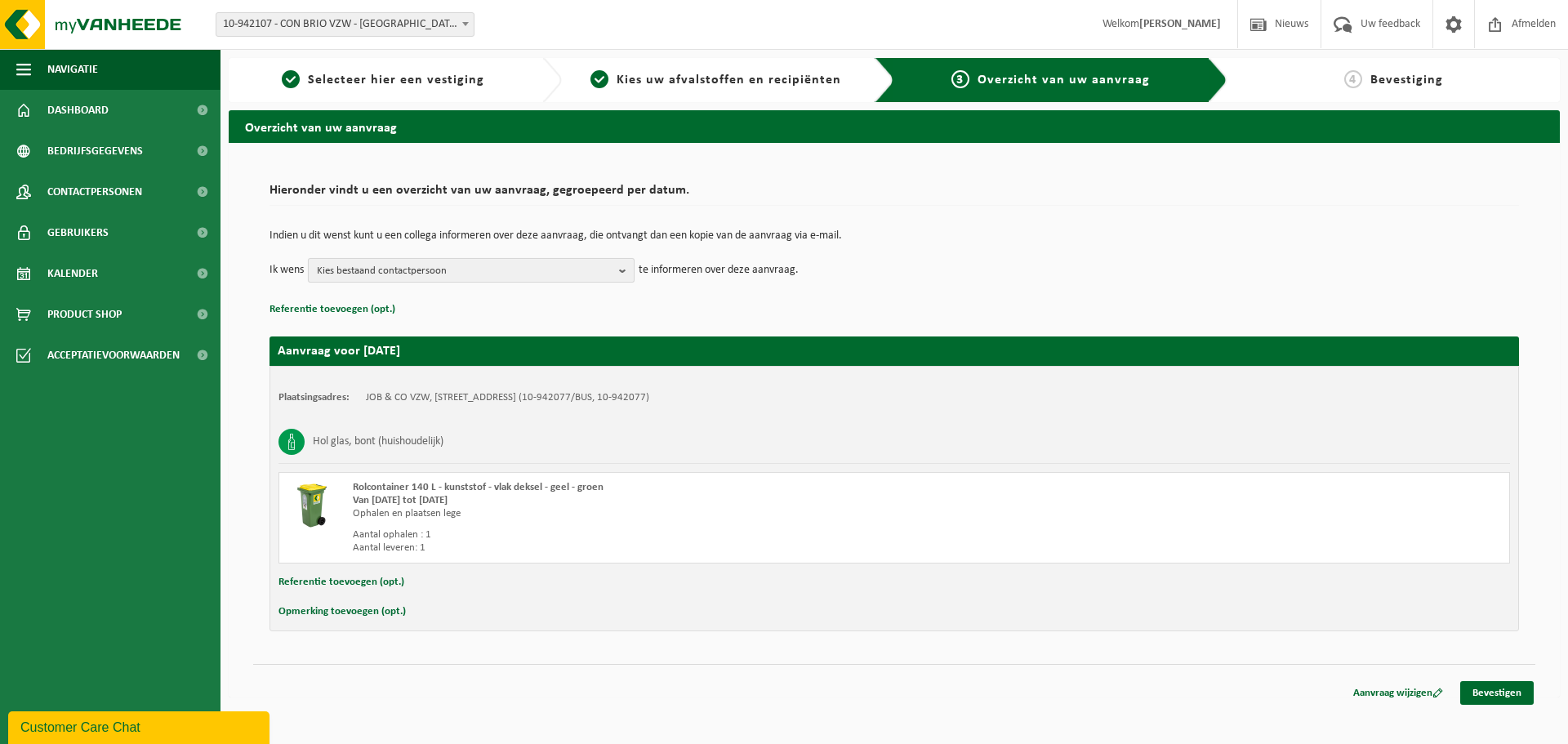
click at [541, 270] on span "Kies bestaand contactpersoon" at bounding box center [464, 271] width 295 height 25
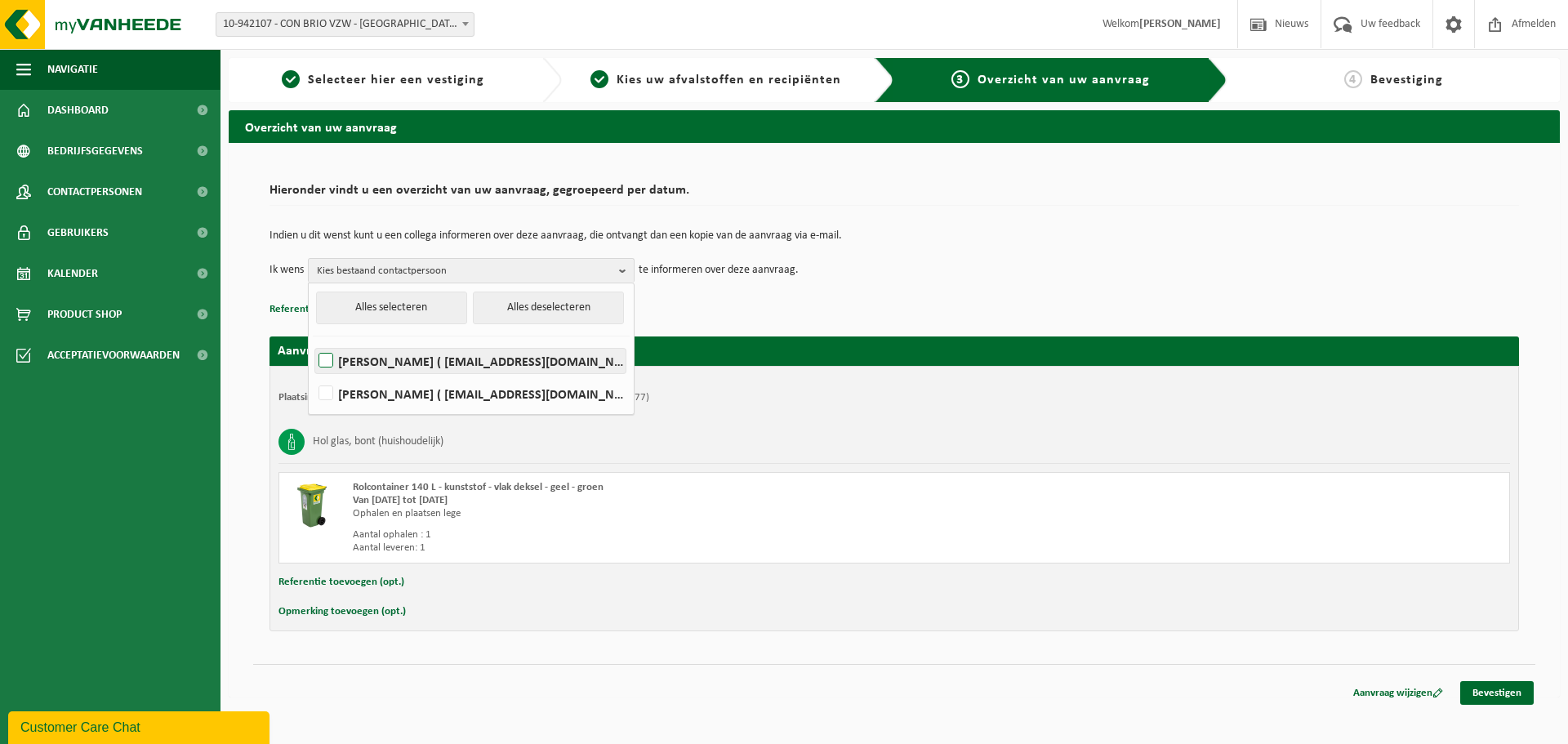
click at [325, 358] on label "[PERSON_NAME] ( [EMAIL_ADDRESS][DOMAIN_NAME] )" at bounding box center [470, 361] width 310 height 25
click at [313, 340] on input "[PERSON_NAME] ( [EMAIL_ADDRESS][DOMAIN_NAME] )" at bounding box center [312, 340] width 1 height 1
checkbox input "true"
click at [913, 282] on div "Indien u dit wenst kunt u een collega informeren over deze aanvraag, die ontvan…" at bounding box center [894, 256] width 1250 height 84
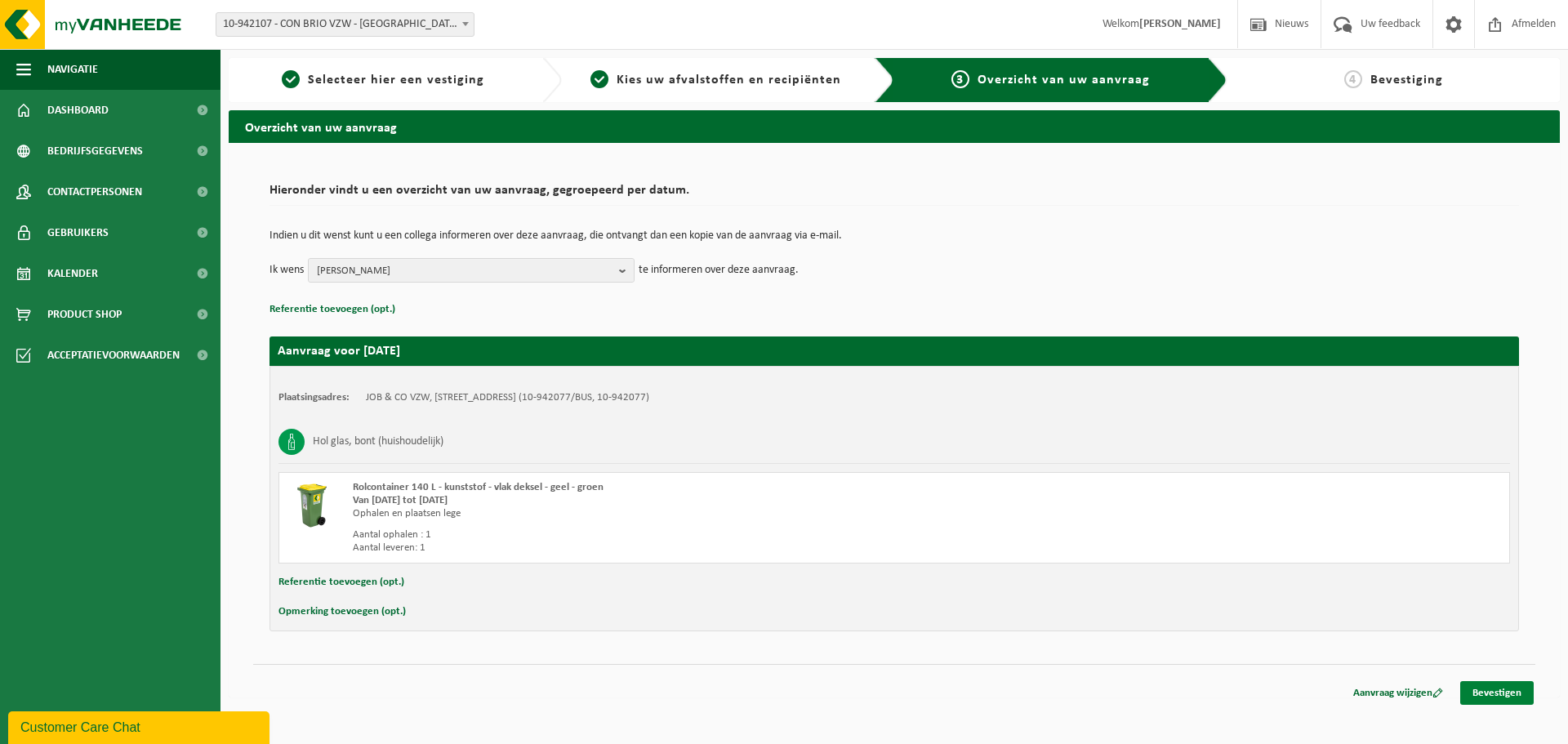
click at [1489, 696] on link "Bevestigen" at bounding box center [1497, 692] width 74 height 24
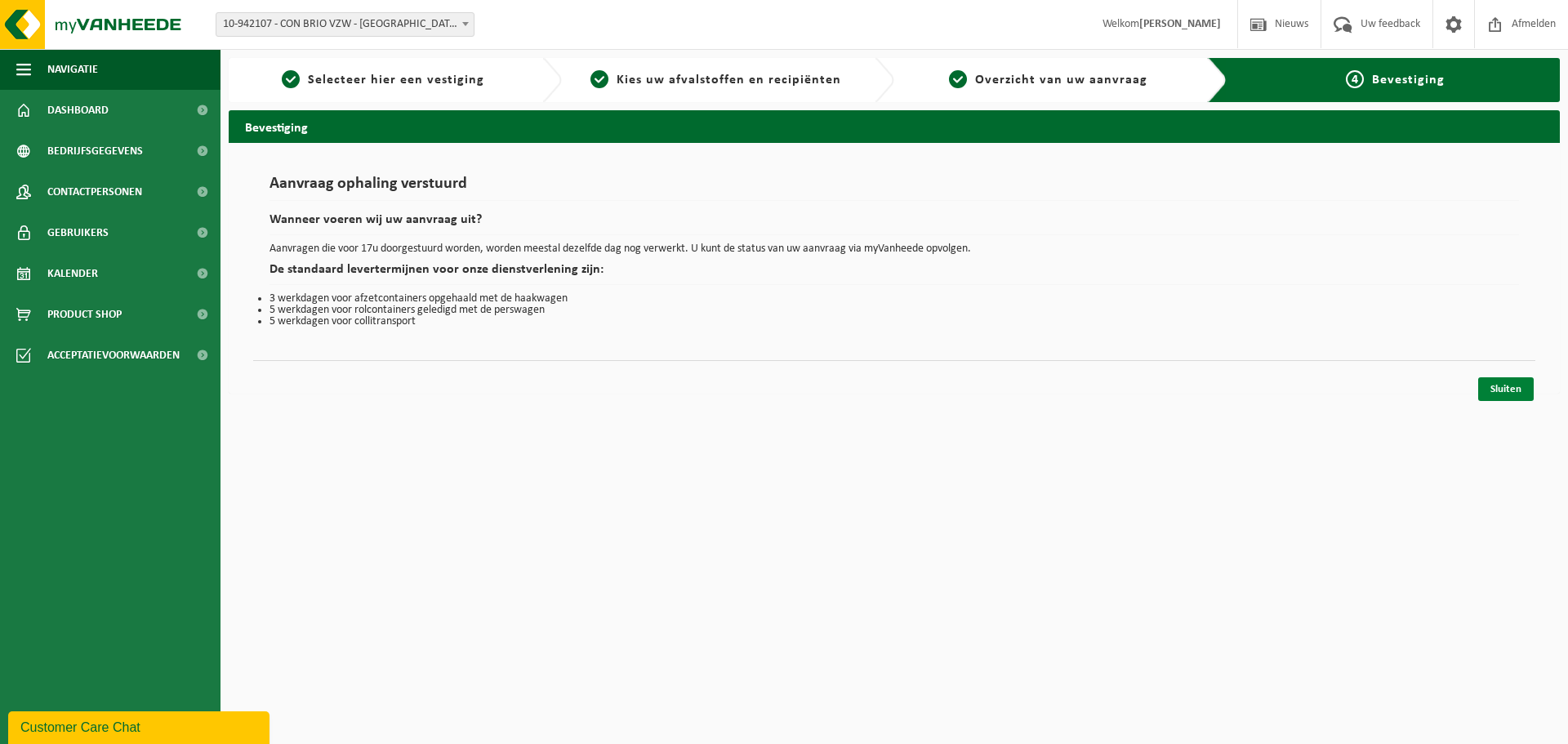
click at [1506, 389] on link "Sluiten" at bounding box center [1506, 389] width 56 height 24
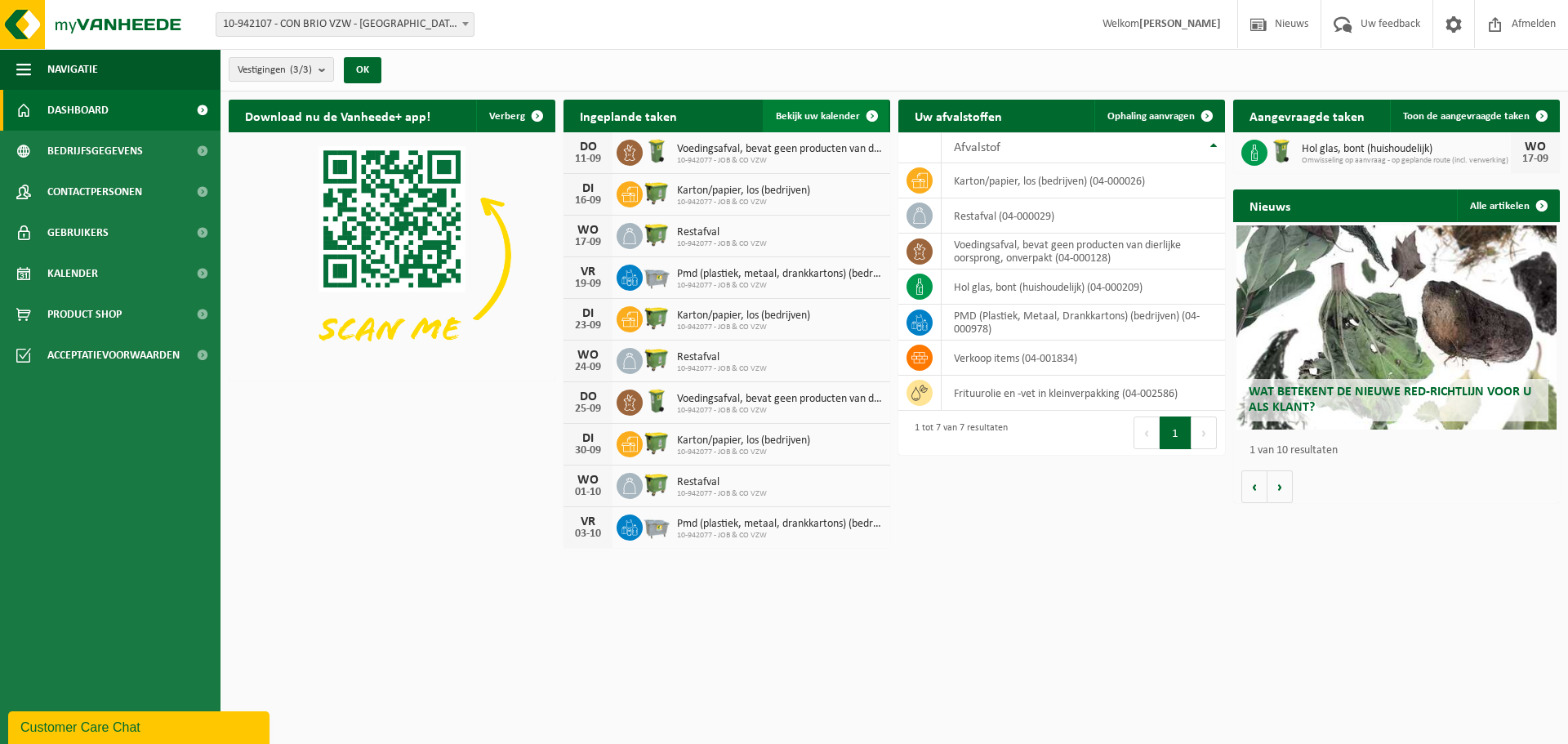
click at [839, 116] on span "Bekijk uw kalender" at bounding box center [817, 116] width 85 height 11
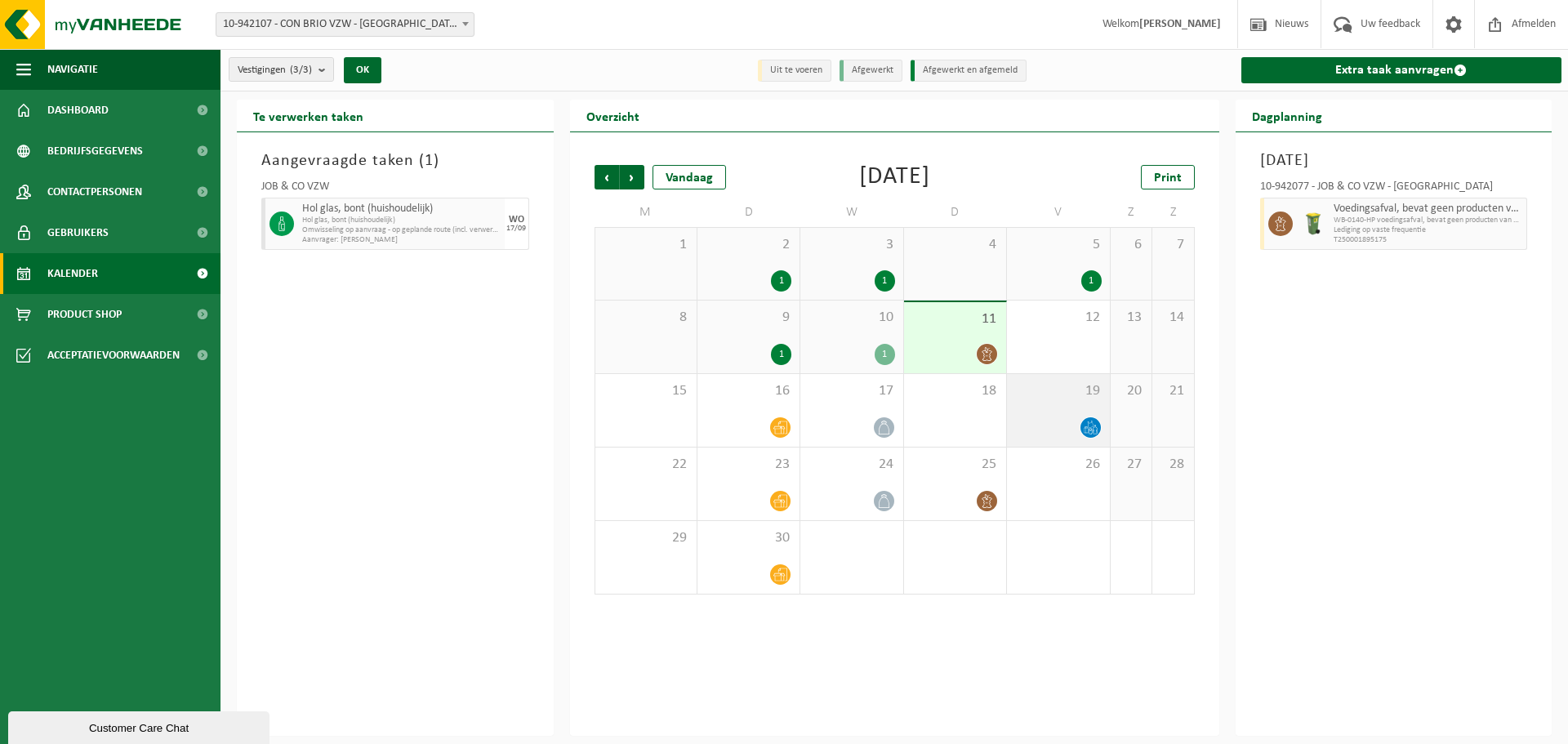
click at [1090, 431] on icon at bounding box center [1090, 427] width 14 height 14
